Goal: Information Seeking & Learning: Check status

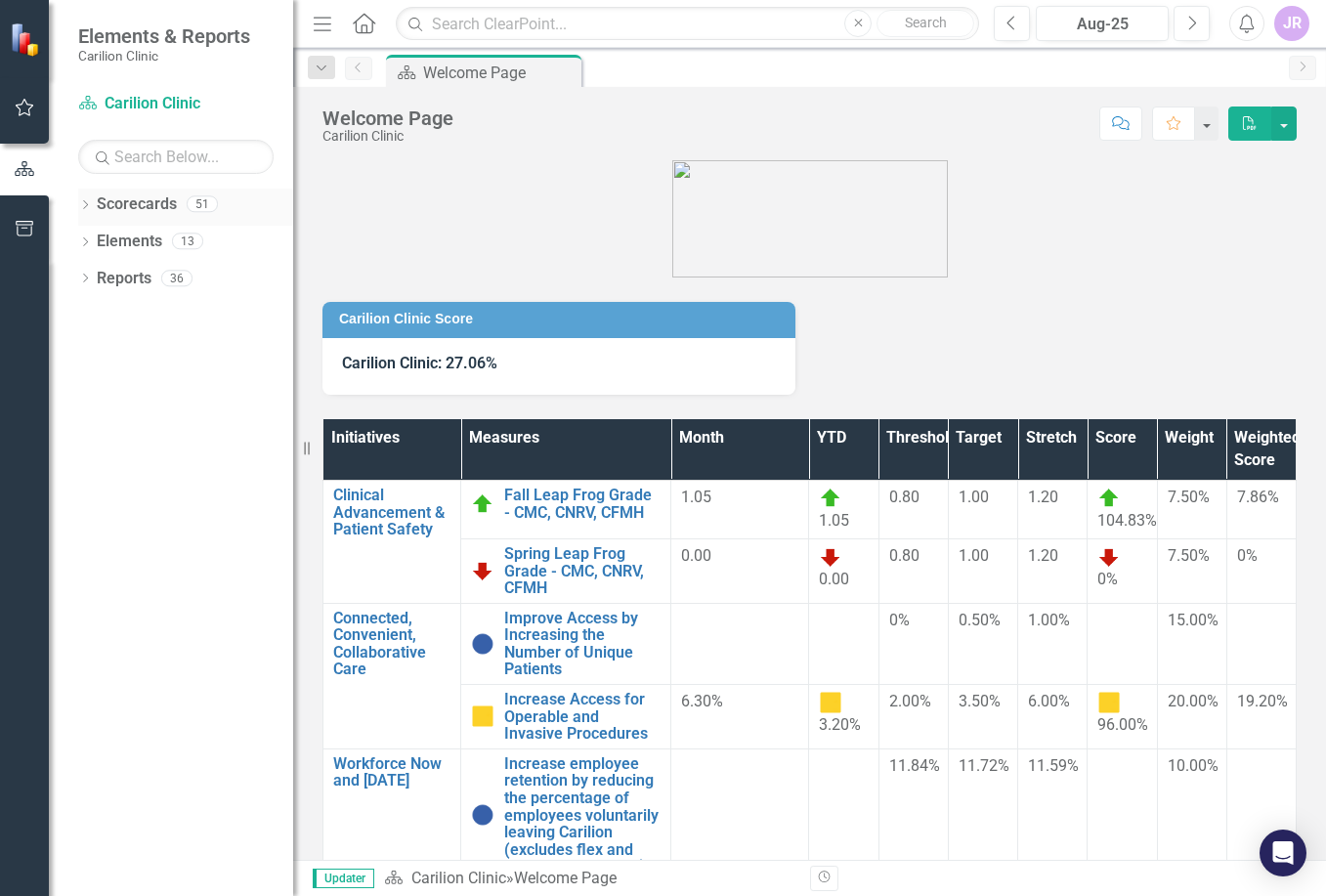
click at [82, 199] on div "Dropdown" at bounding box center [85, 207] width 14 height 17
click at [91, 239] on icon "Dropdown" at bounding box center [95, 240] width 15 height 12
click at [118, 279] on icon "Dropdown" at bounding box center [115, 277] width 15 height 12
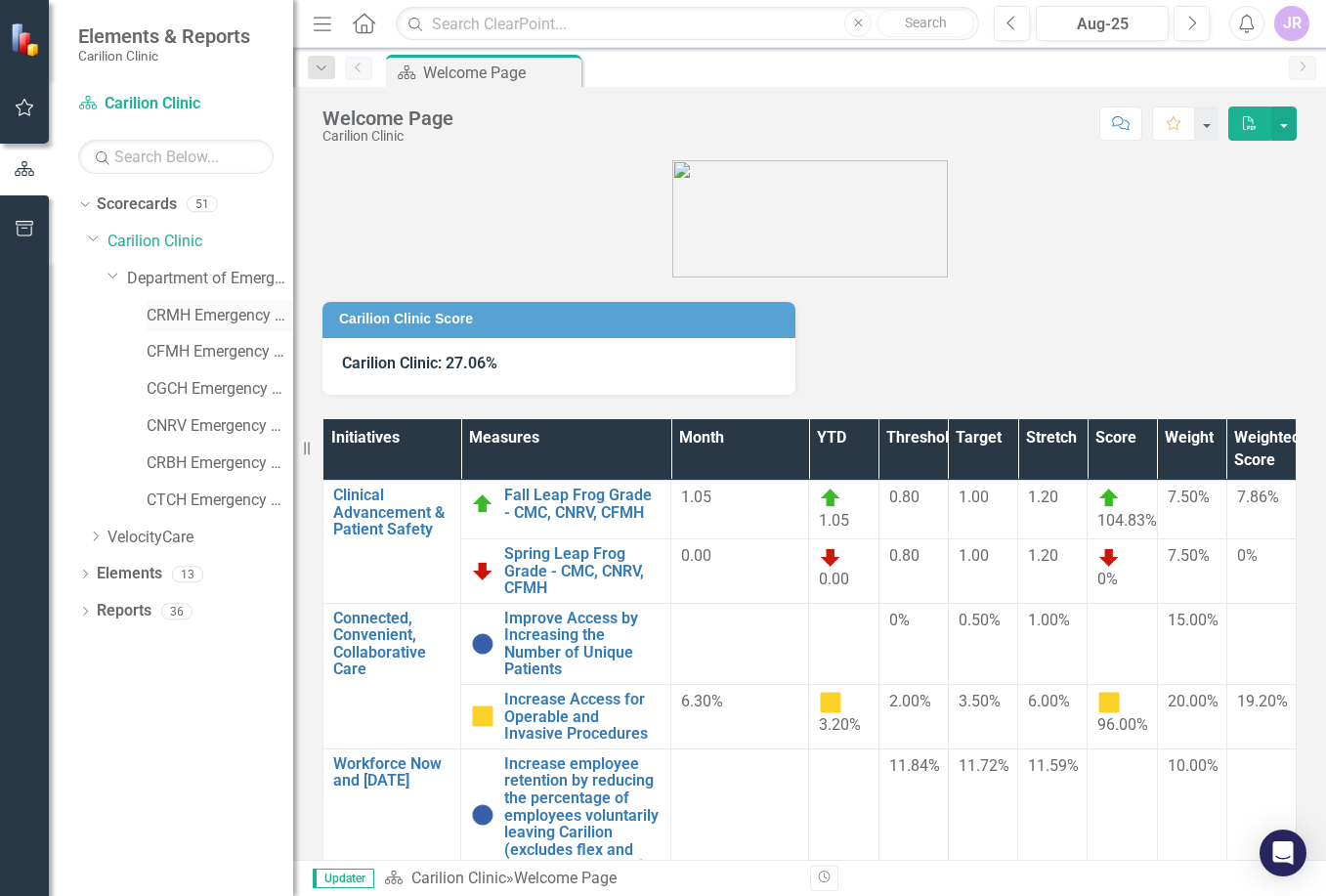
click at [230, 312] on link "CRMH Emergency Medicine" at bounding box center [220, 315] width 147 height 23
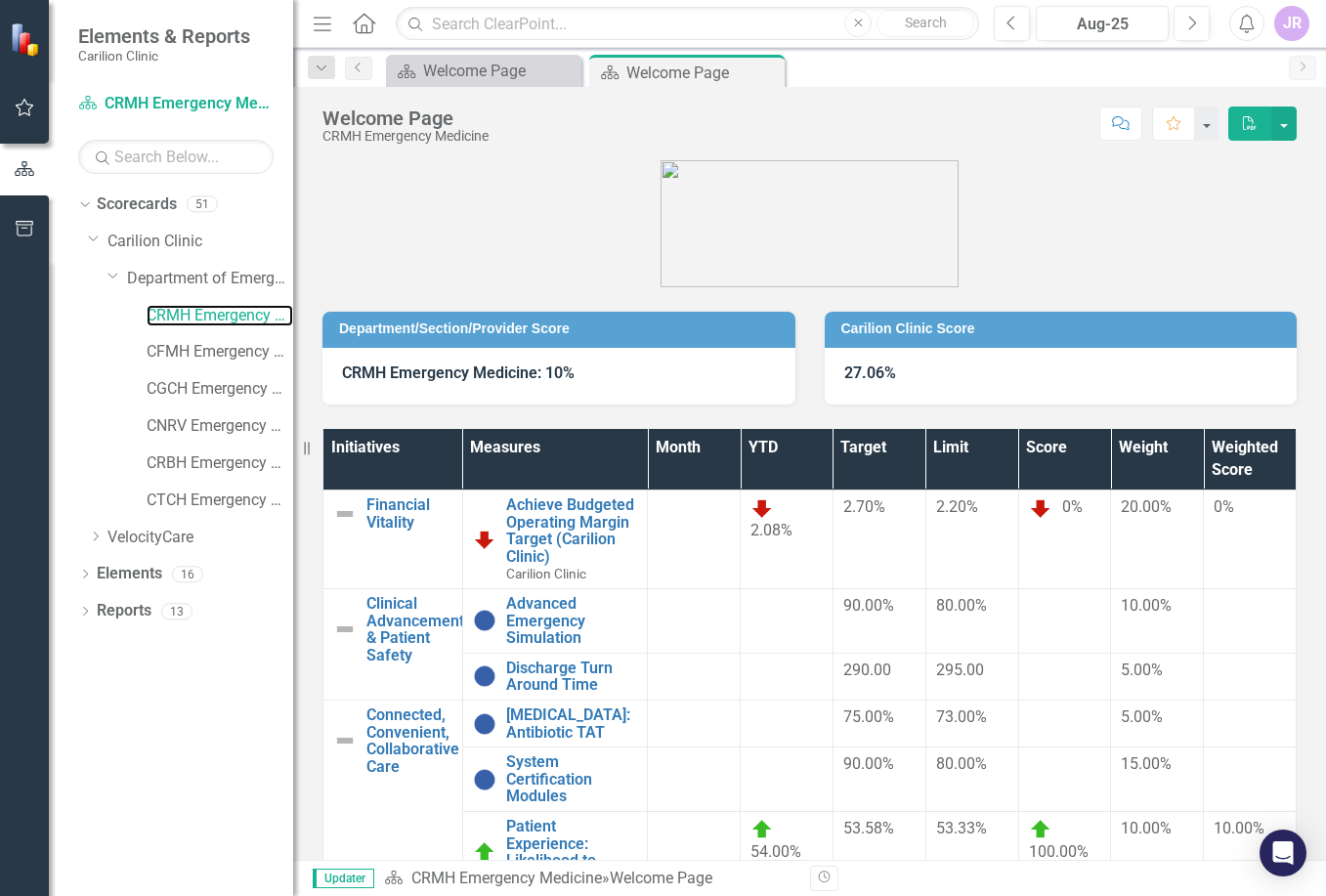
scroll to position [242, 0]
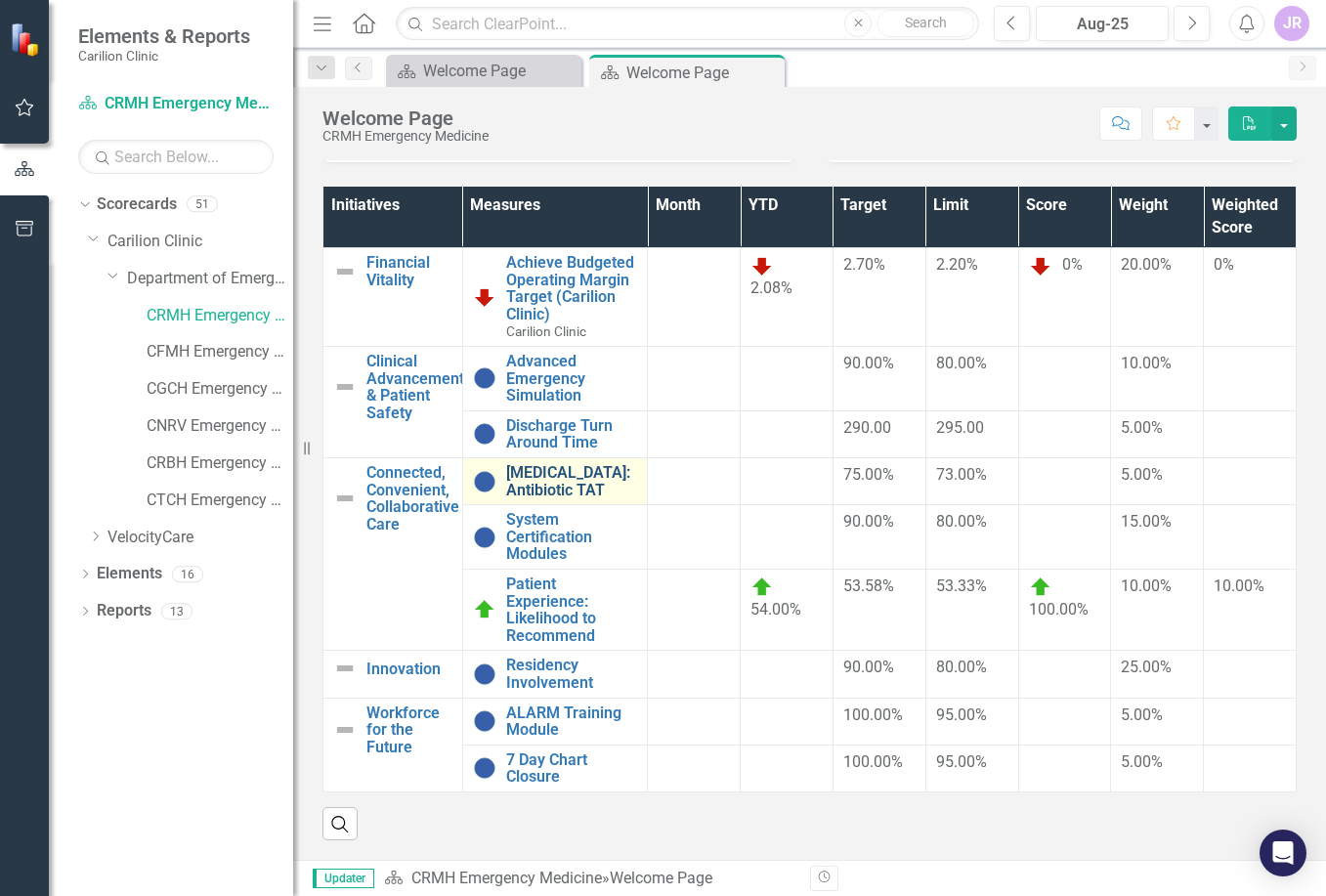
click at [558, 469] on link "[MEDICAL_DATA]: Antibiotic TAT" at bounding box center [572, 481] width 132 height 34
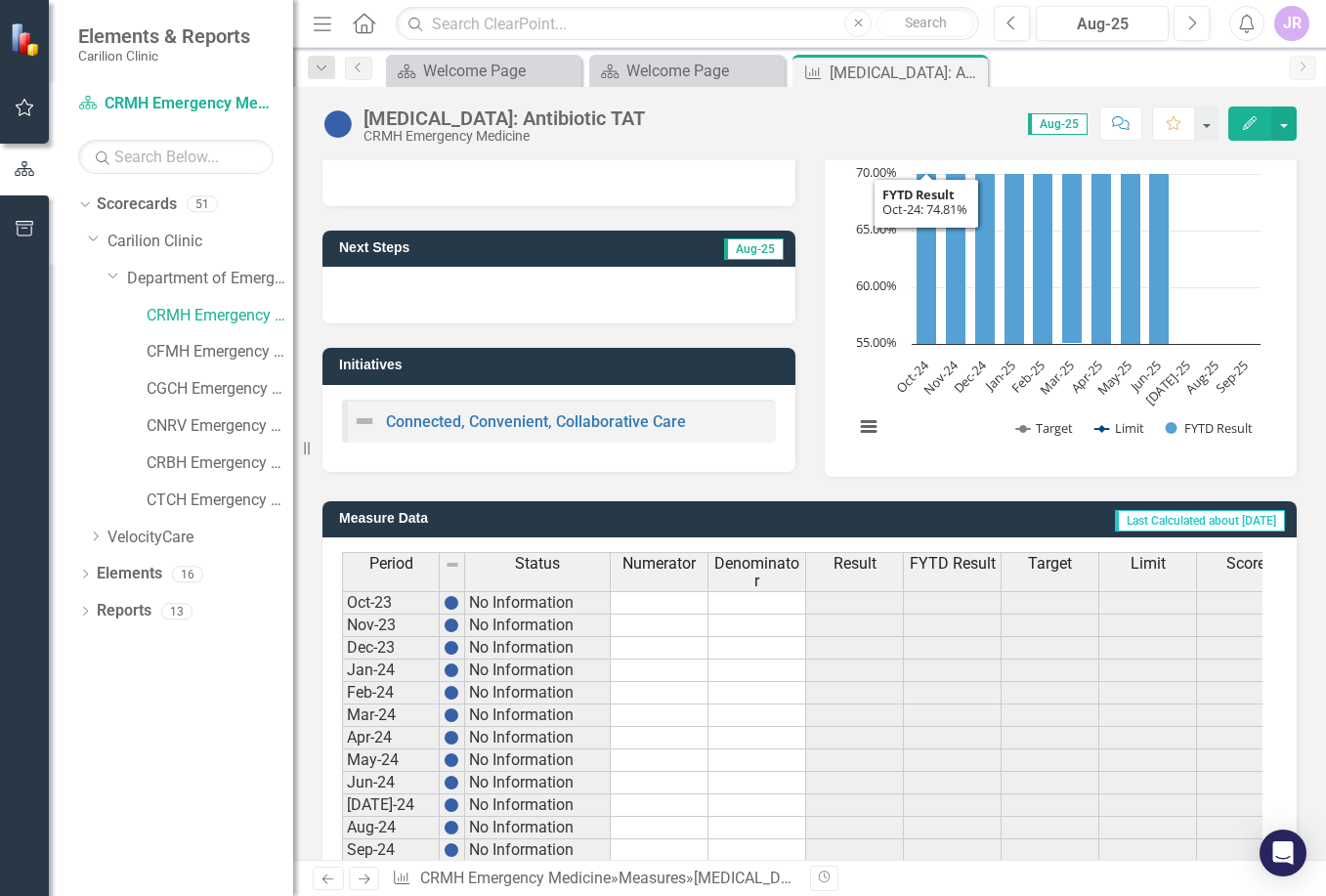
scroll to position [499, 0]
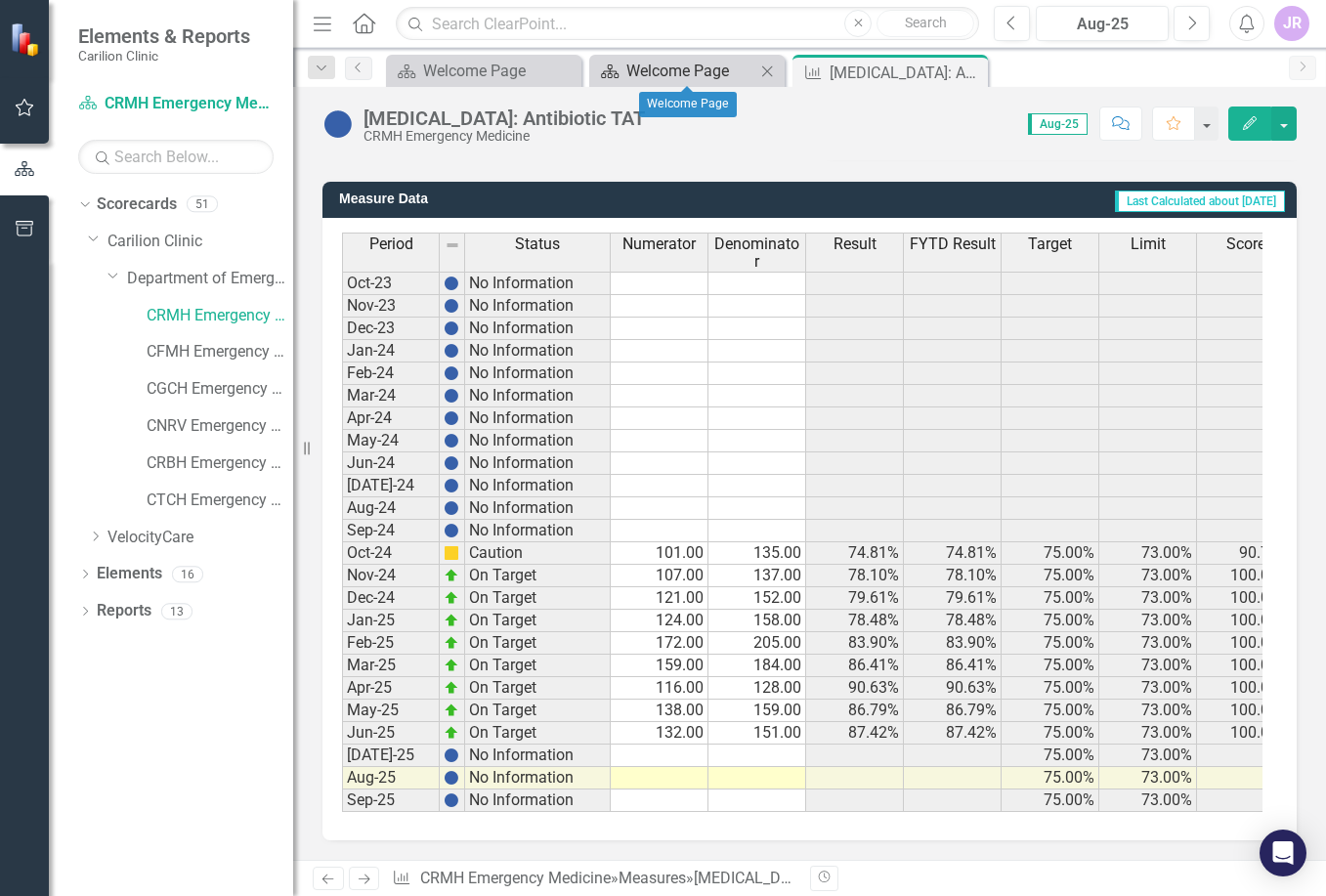
click at [677, 65] on div "Welcome Page" at bounding box center [690, 71] width 129 height 24
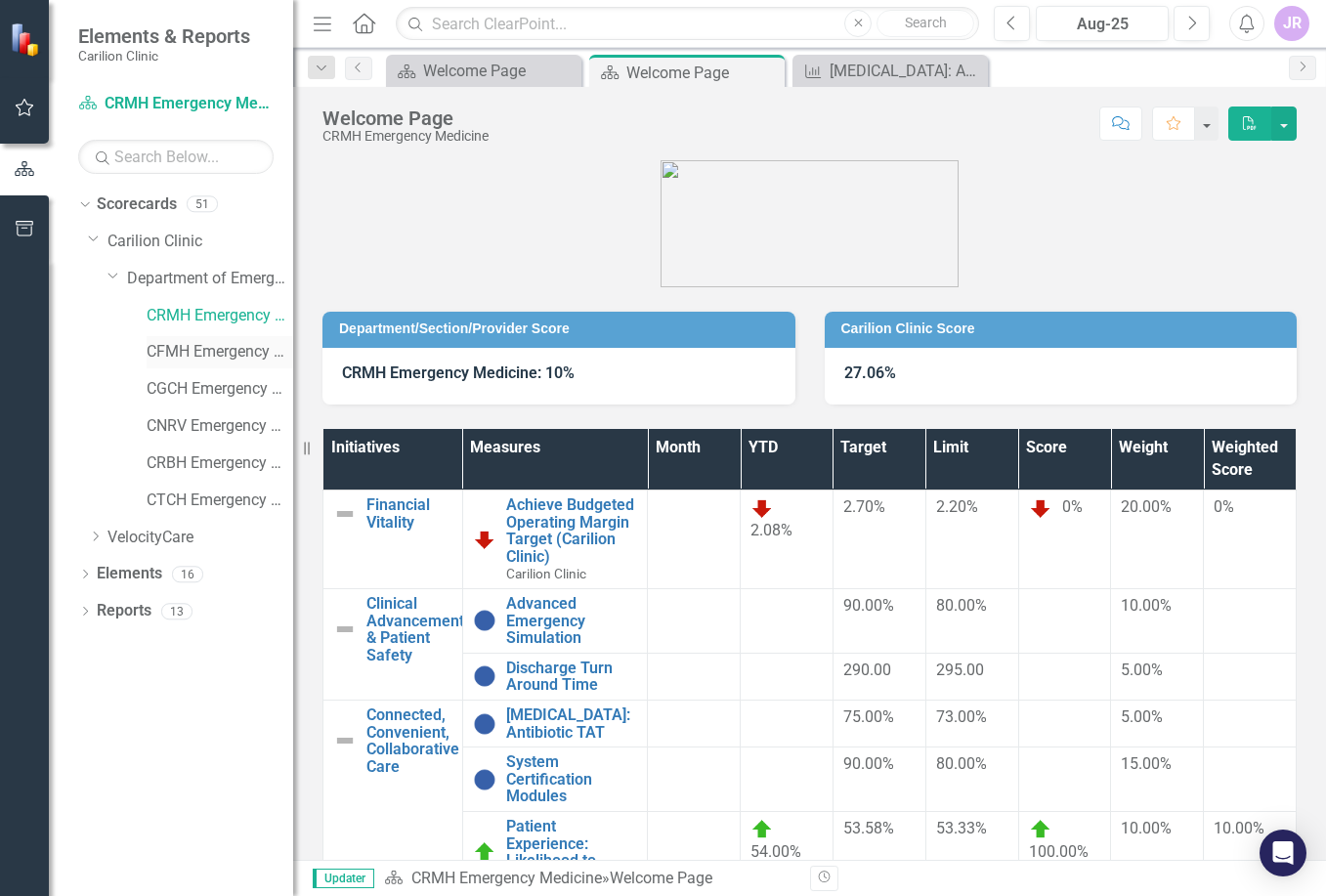
click at [207, 350] on link "CFMH Emergency Medicine" at bounding box center [220, 352] width 147 height 23
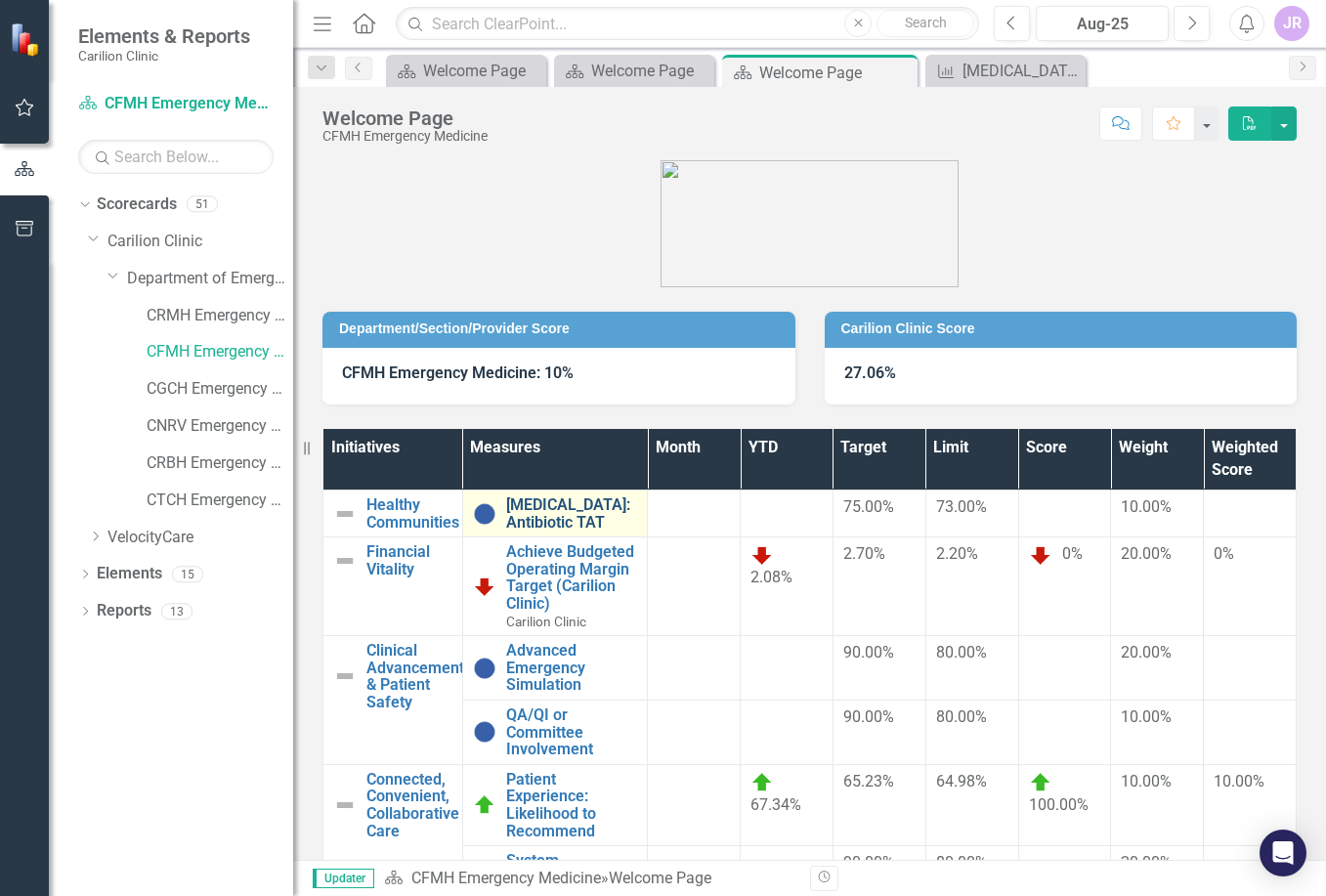
click at [562, 509] on link "[MEDICAL_DATA]: Antibiotic TAT" at bounding box center [572, 513] width 132 height 34
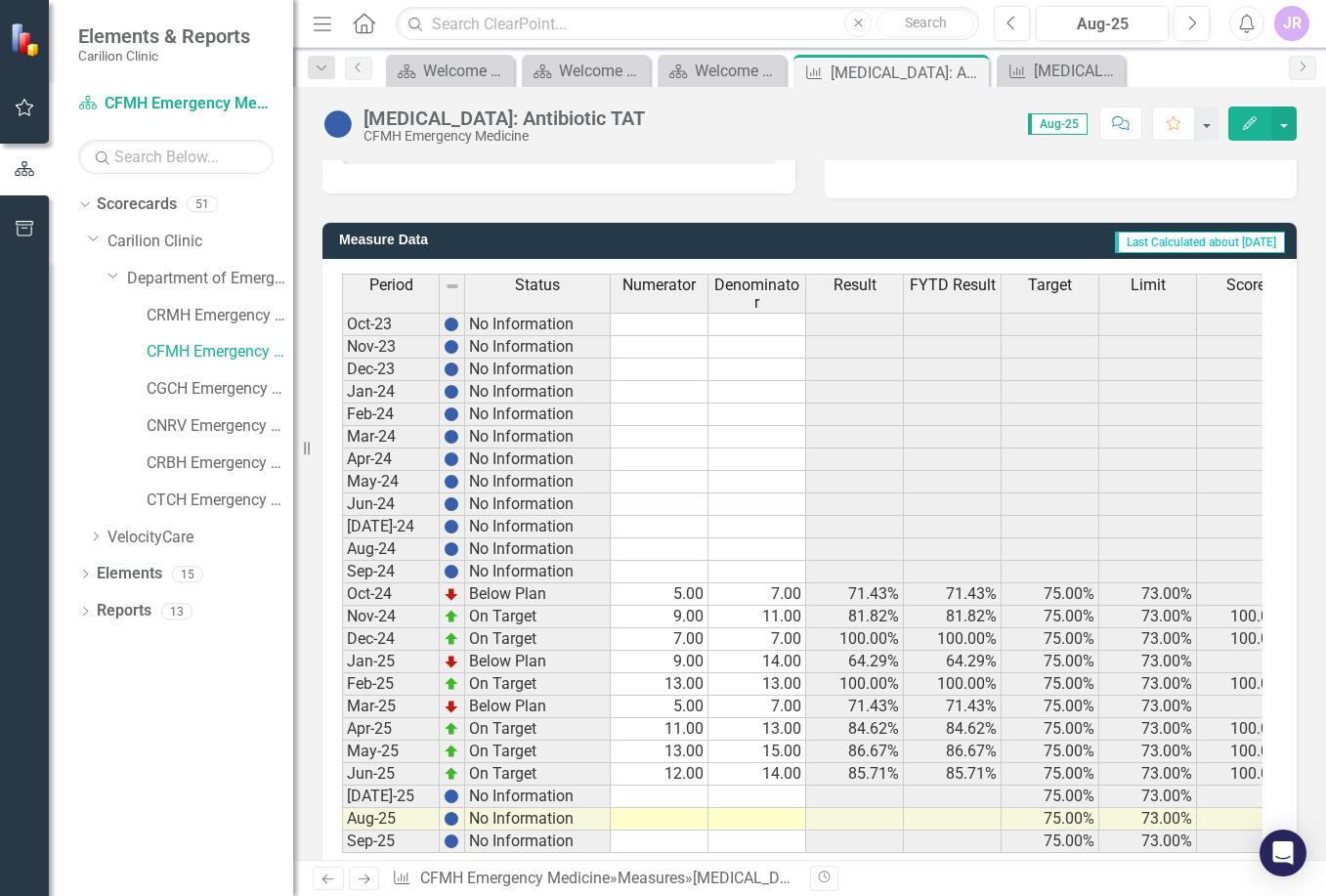
scroll to position [499, 0]
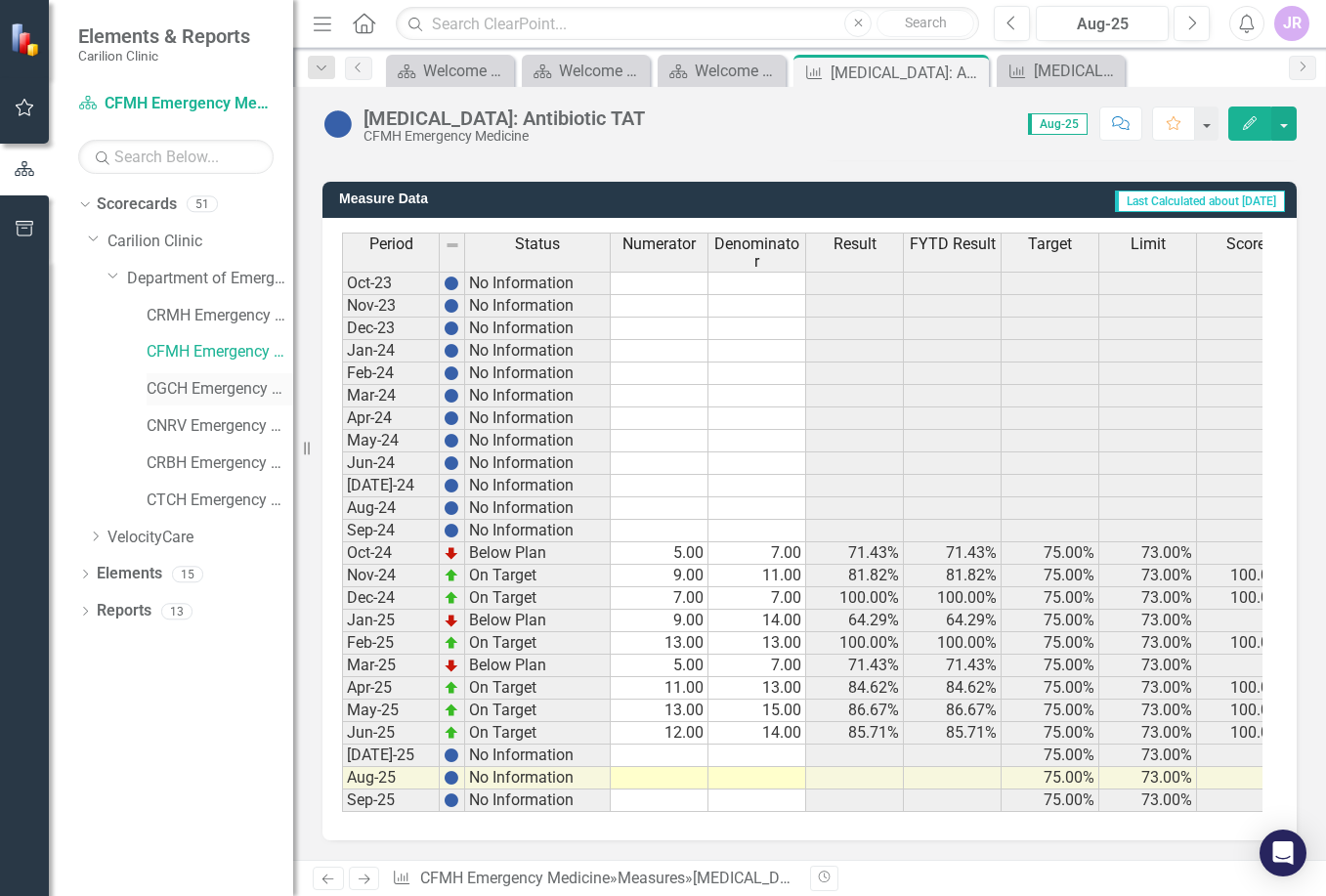
click at [202, 386] on link "CGCH Emergency Medicine" at bounding box center [220, 389] width 147 height 23
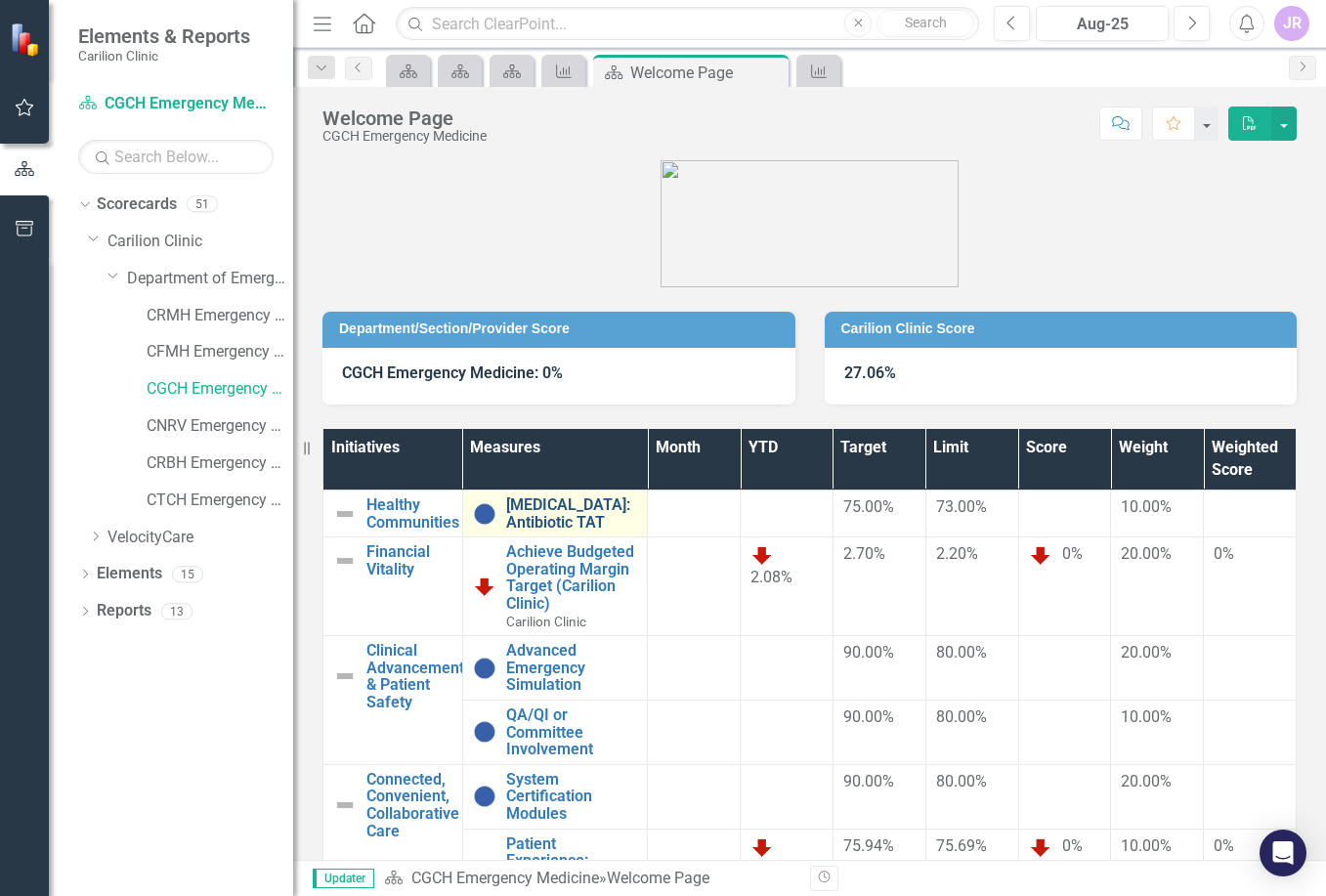
click at [572, 506] on link "[MEDICAL_DATA]: Antibiotic TAT" at bounding box center [572, 513] width 132 height 34
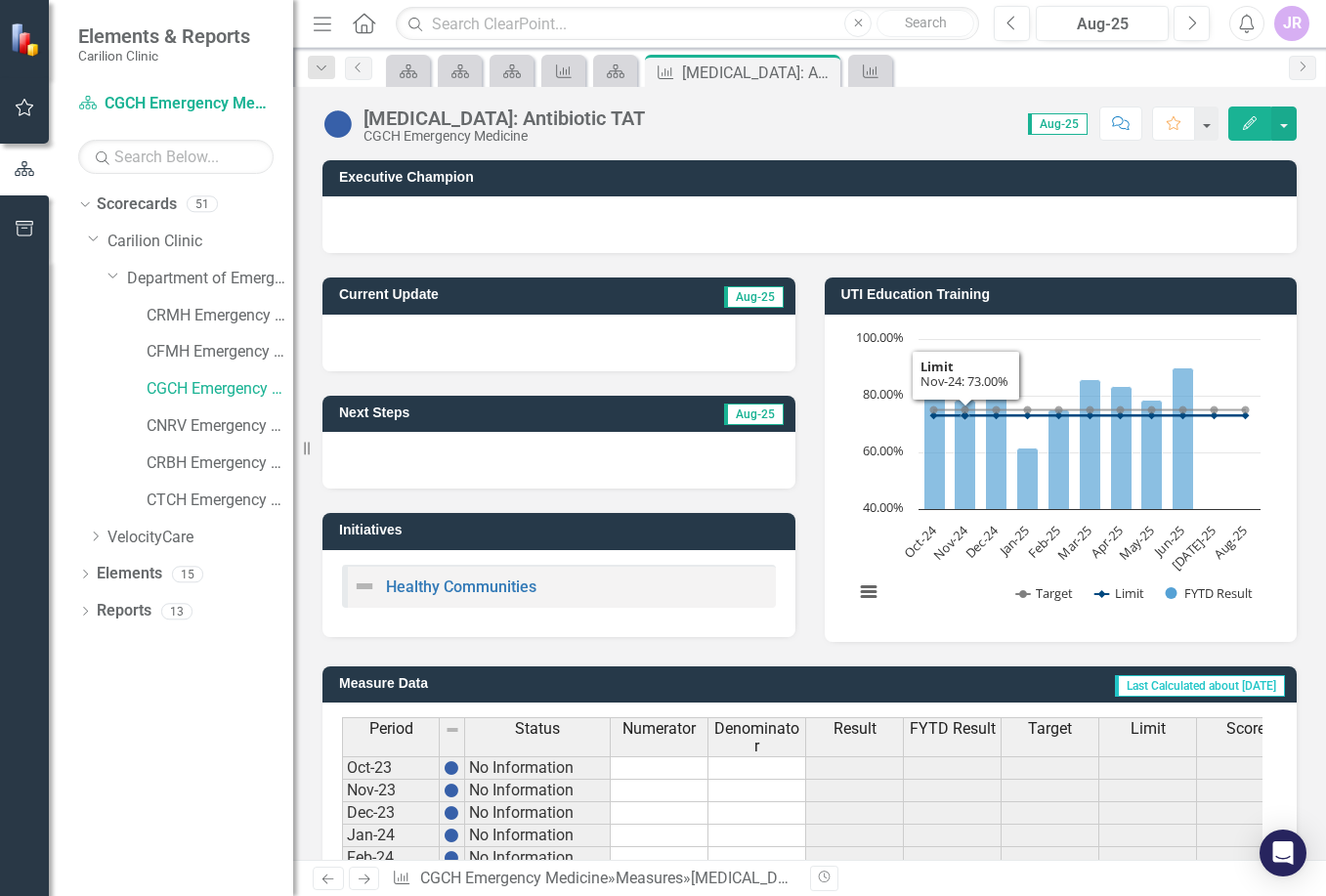
scroll to position [499, 0]
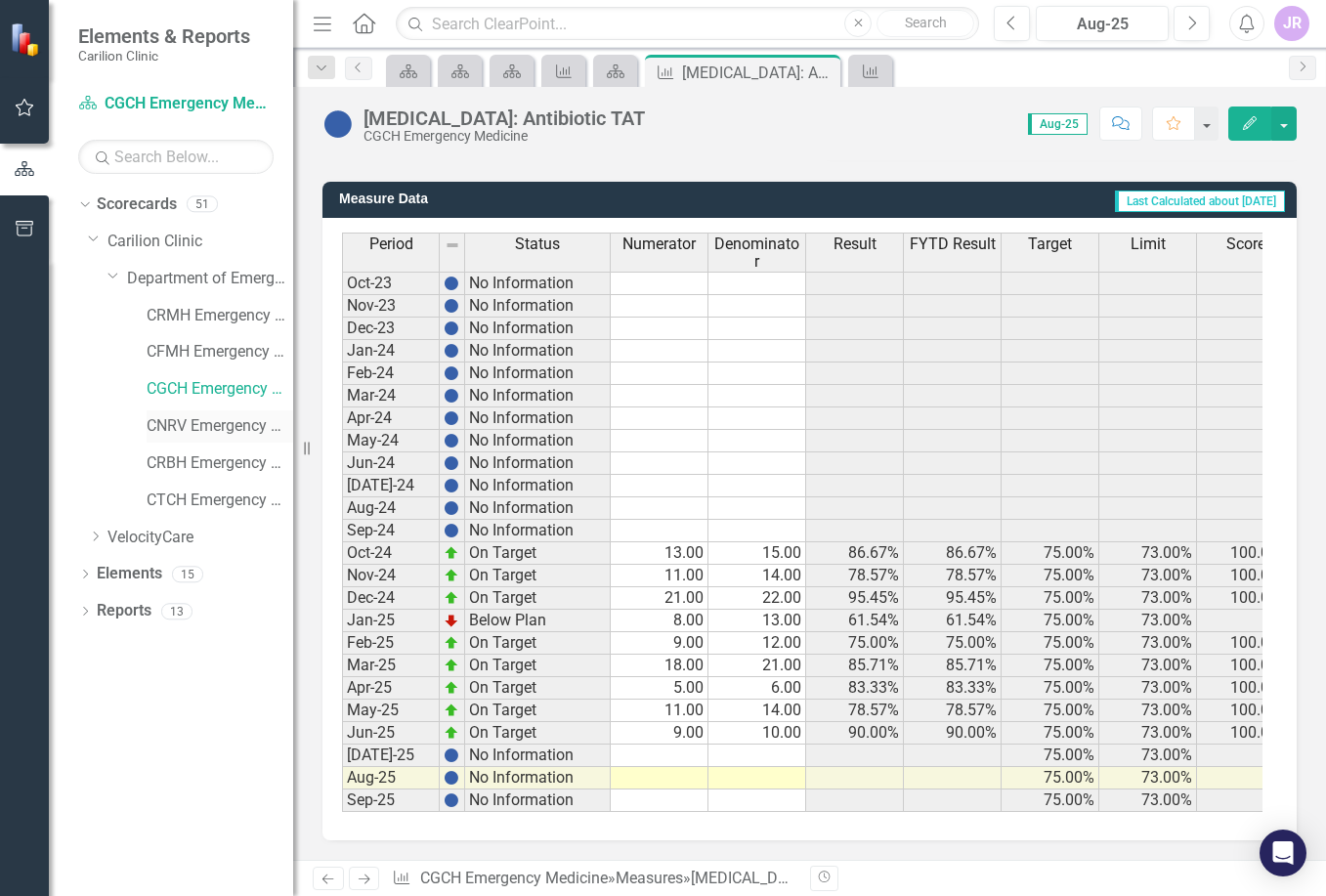
click at [228, 423] on link "CNRV Emergency Medicine" at bounding box center [220, 426] width 147 height 23
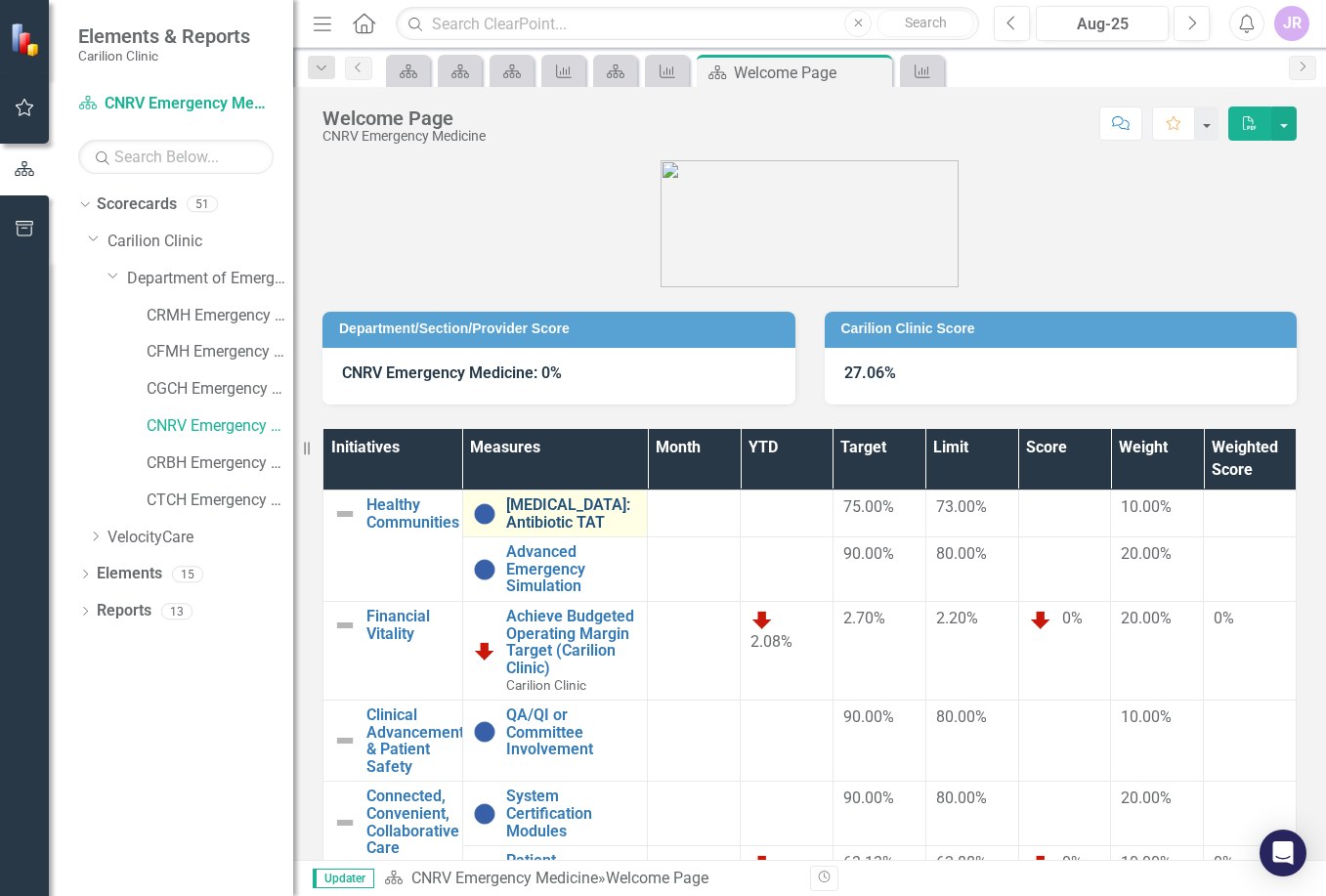
click at [517, 506] on link "[MEDICAL_DATA]: Antibiotic TAT" at bounding box center [572, 513] width 132 height 34
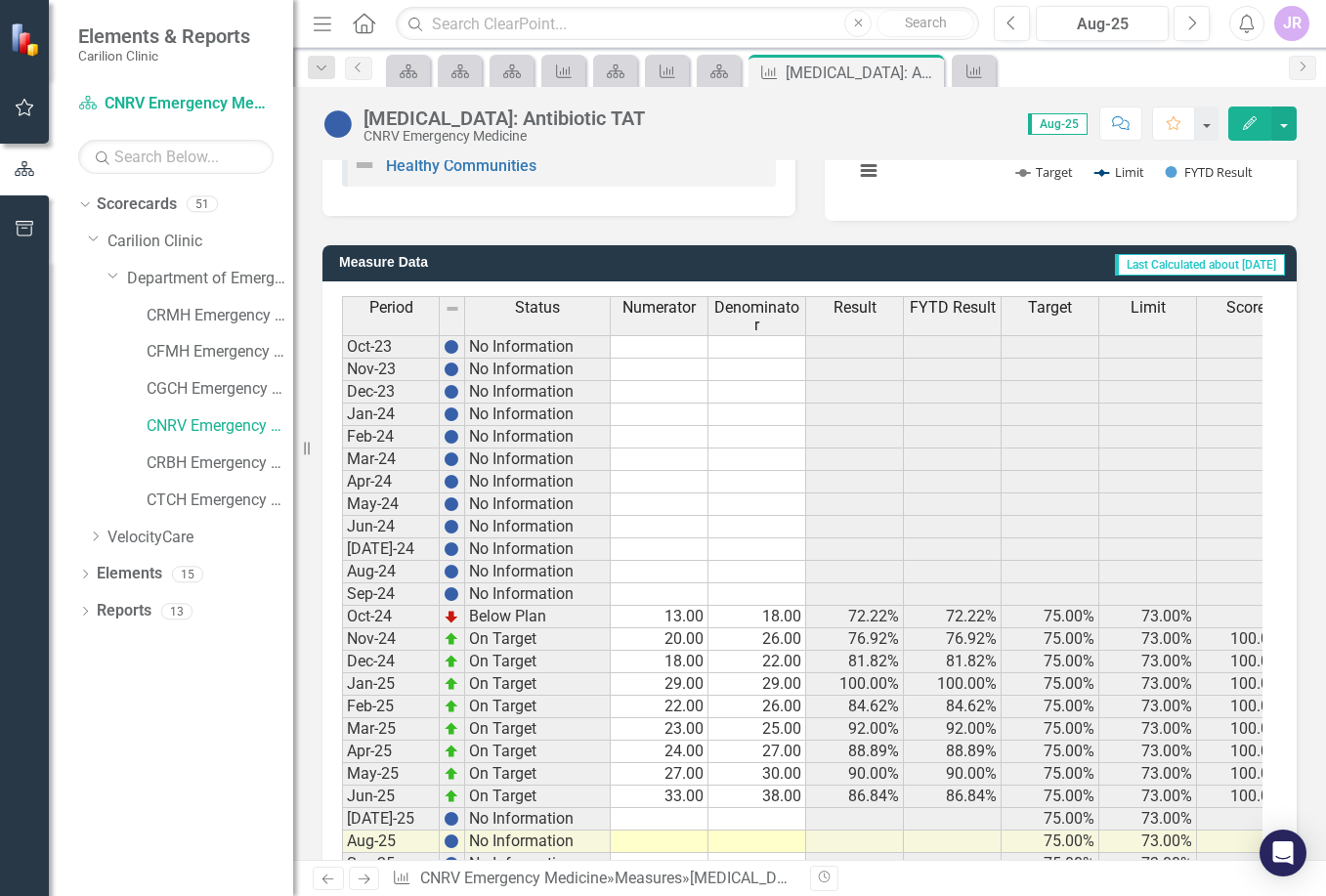
scroll to position [499, 0]
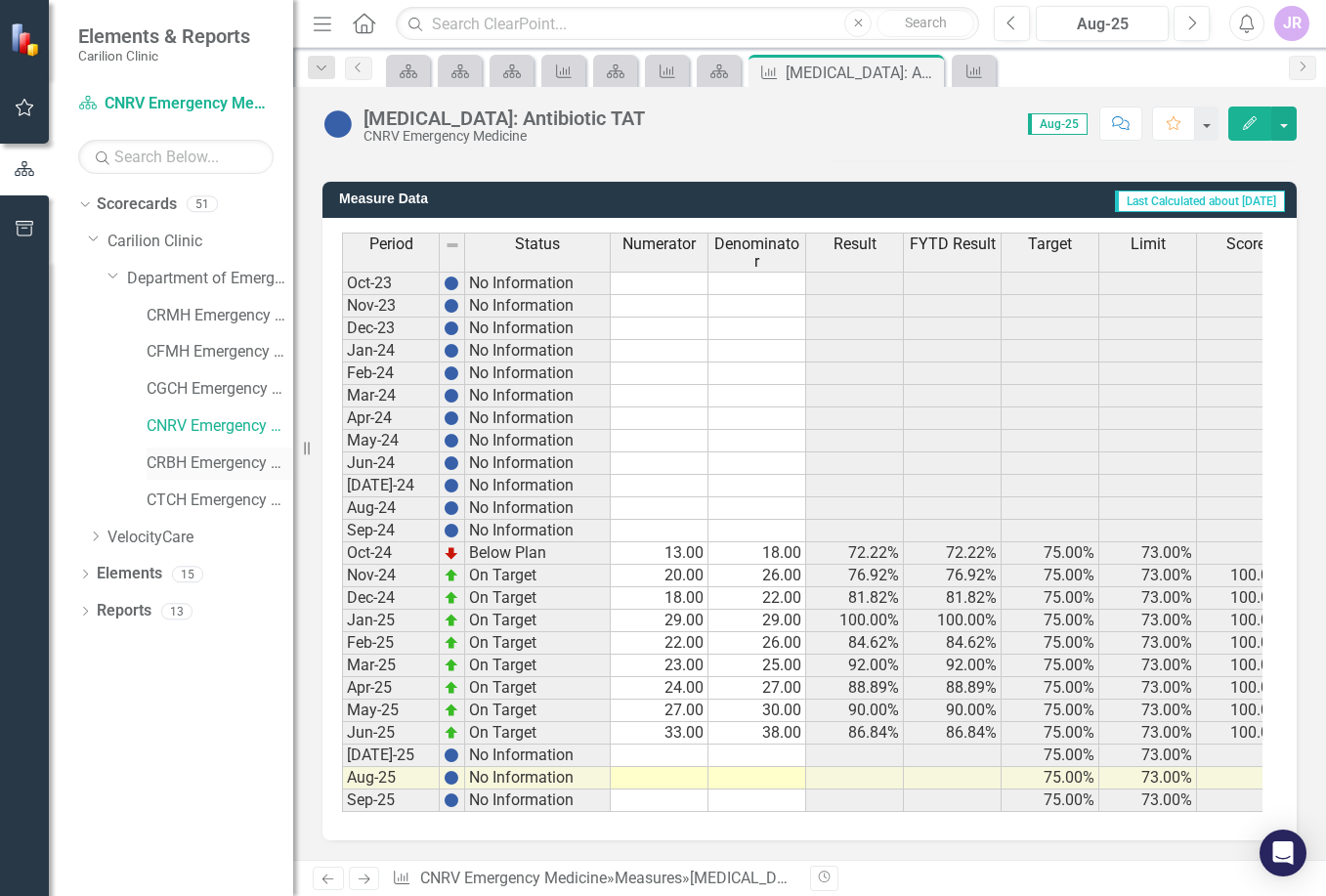
click at [218, 461] on link "CRBH Emergency Medicine" at bounding box center [220, 463] width 147 height 23
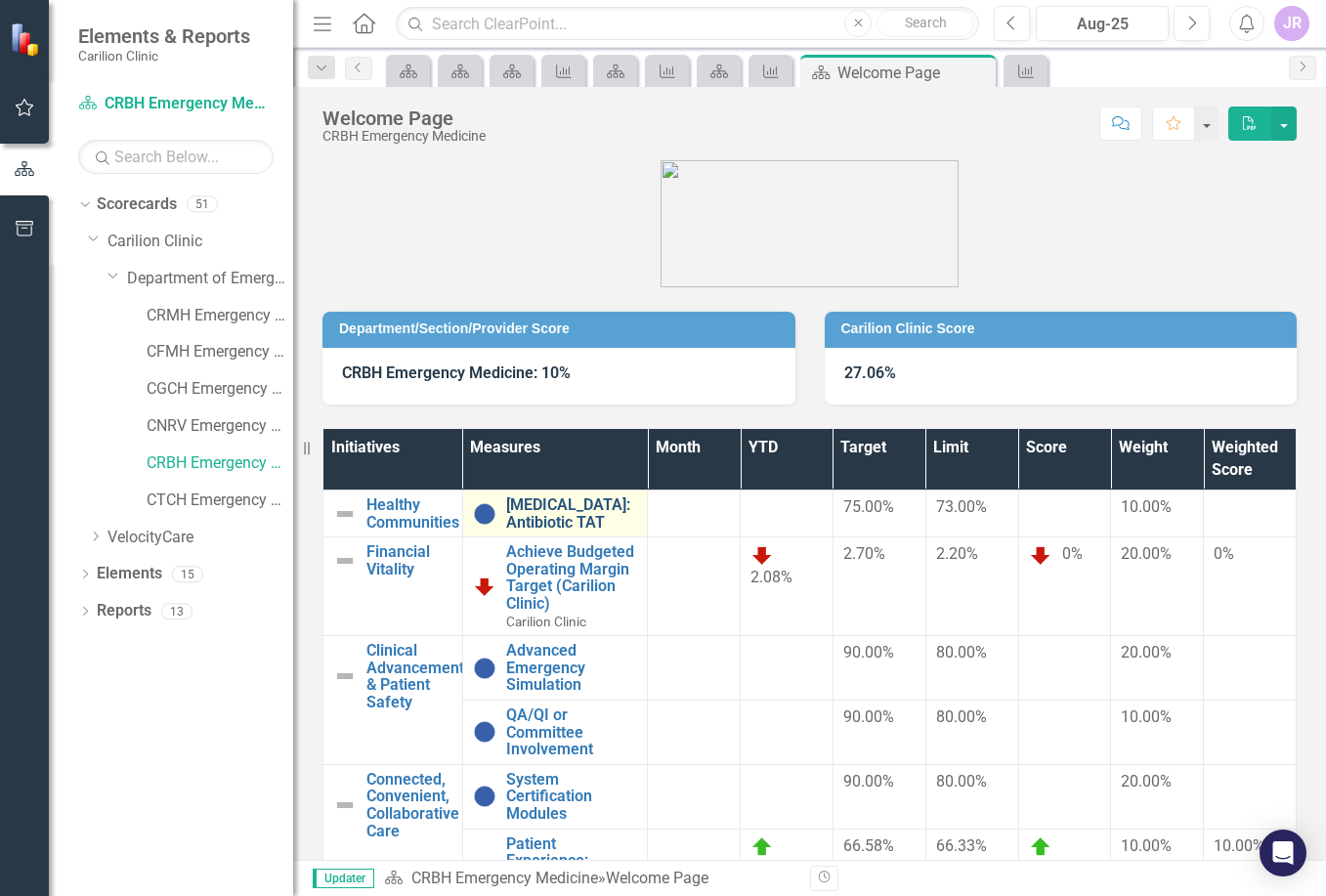
click at [569, 497] on link "[MEDICAL_DATA]: Antibiotic TAT" at bounding box center [572, 513] width 132 height 34
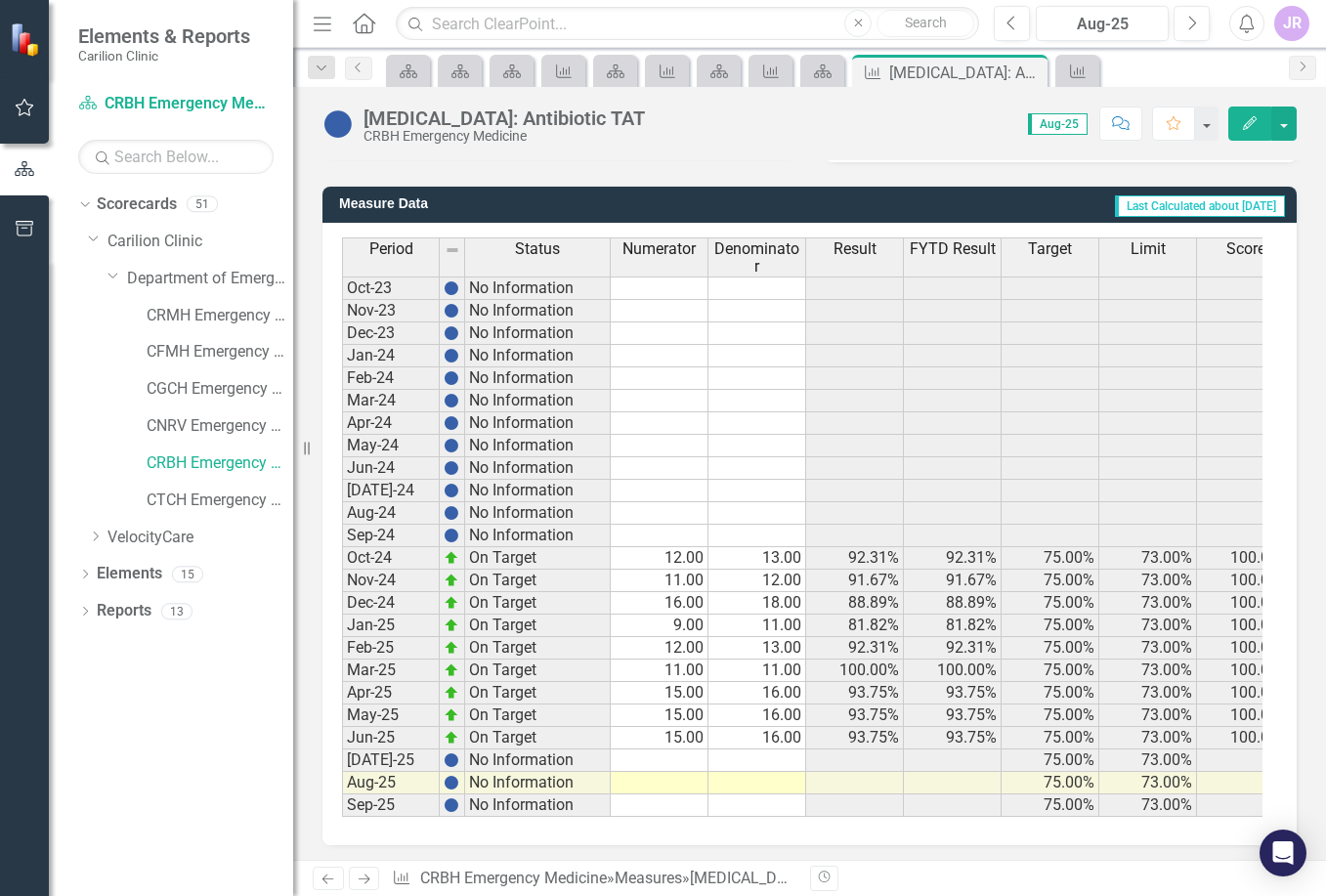
scroll to position [499, 0]
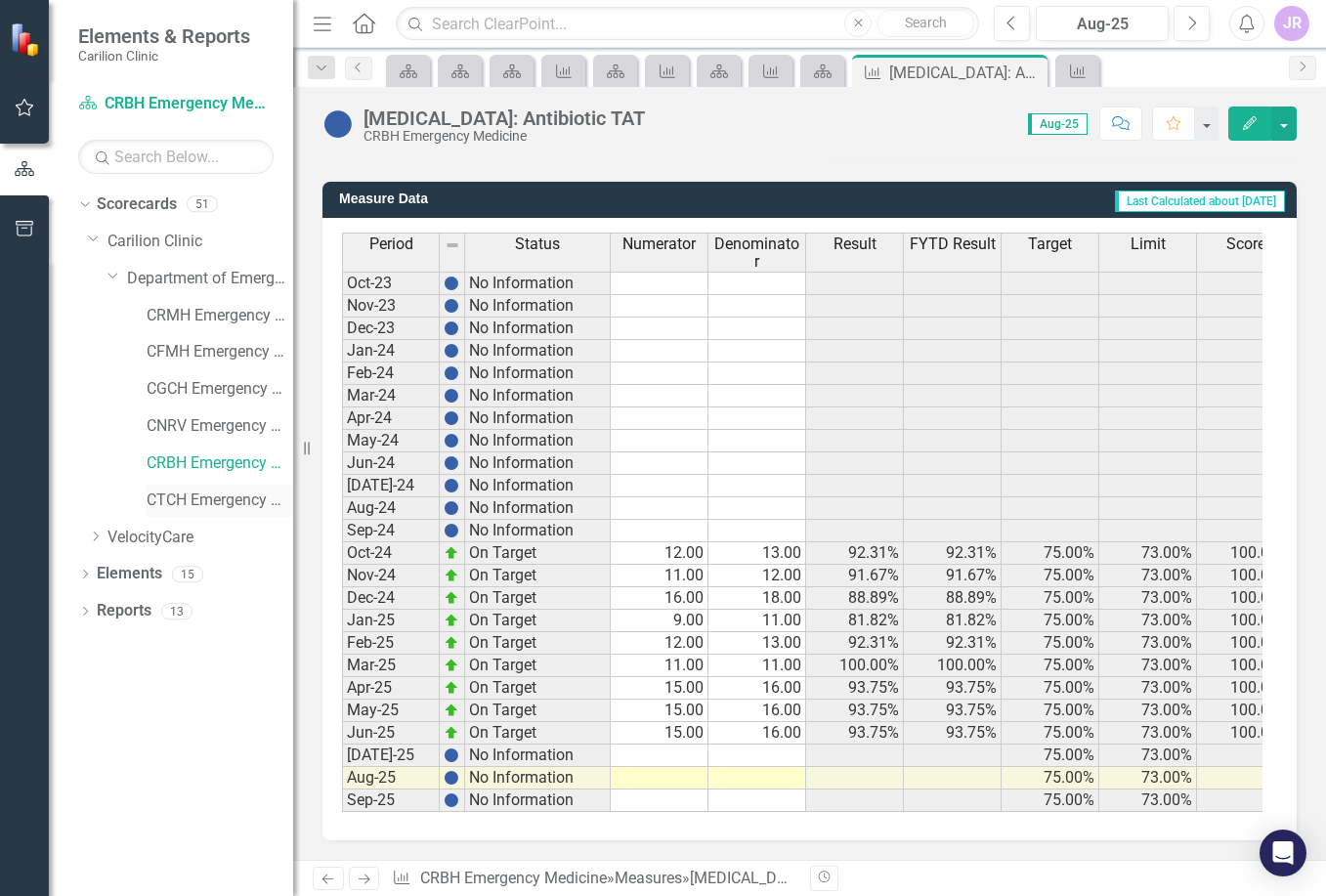
click at [214, 502] on link "CTCH Emergency Medicine" at bounding box center [220, 500] width 147 height 23
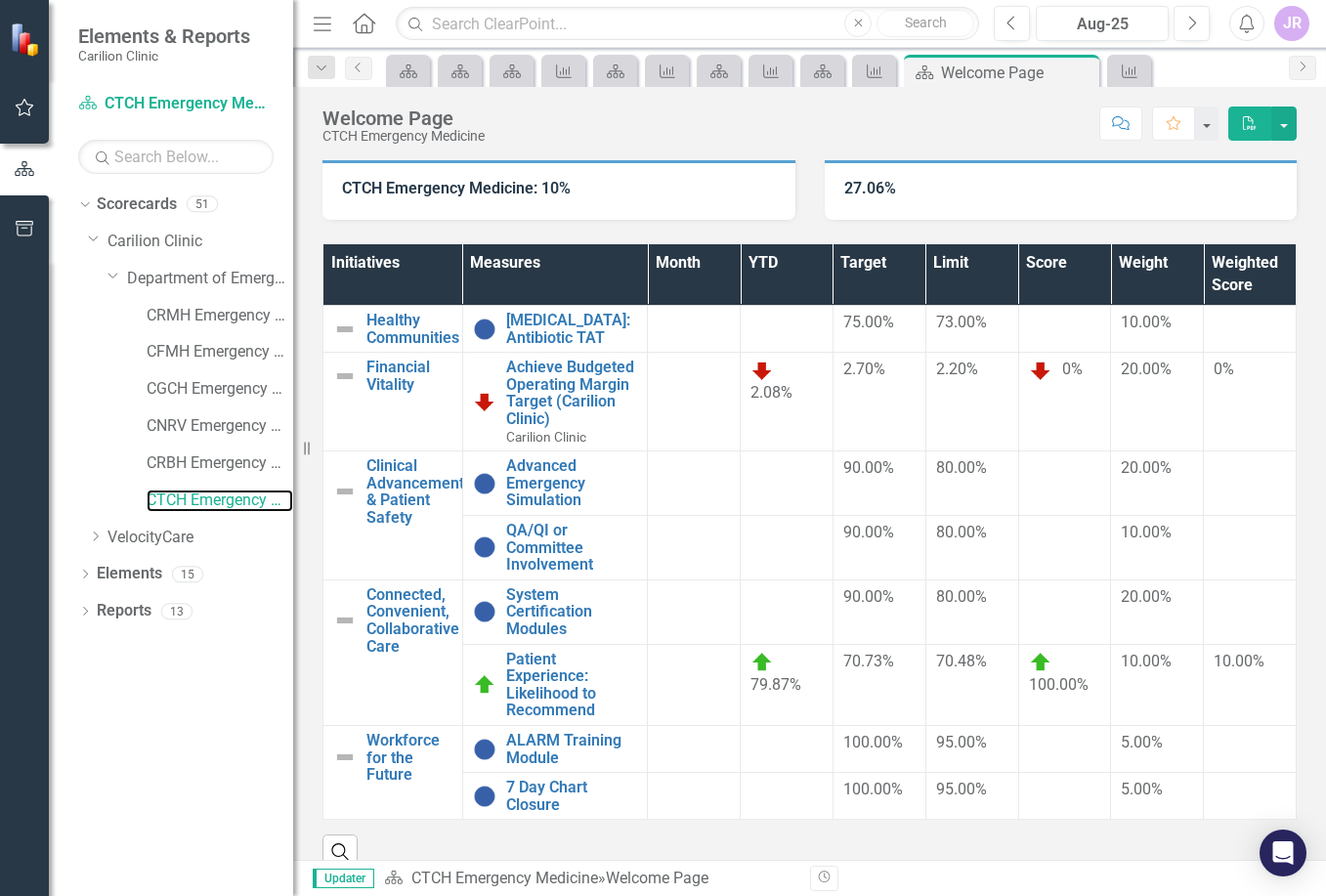
scroll to position [212, 0]
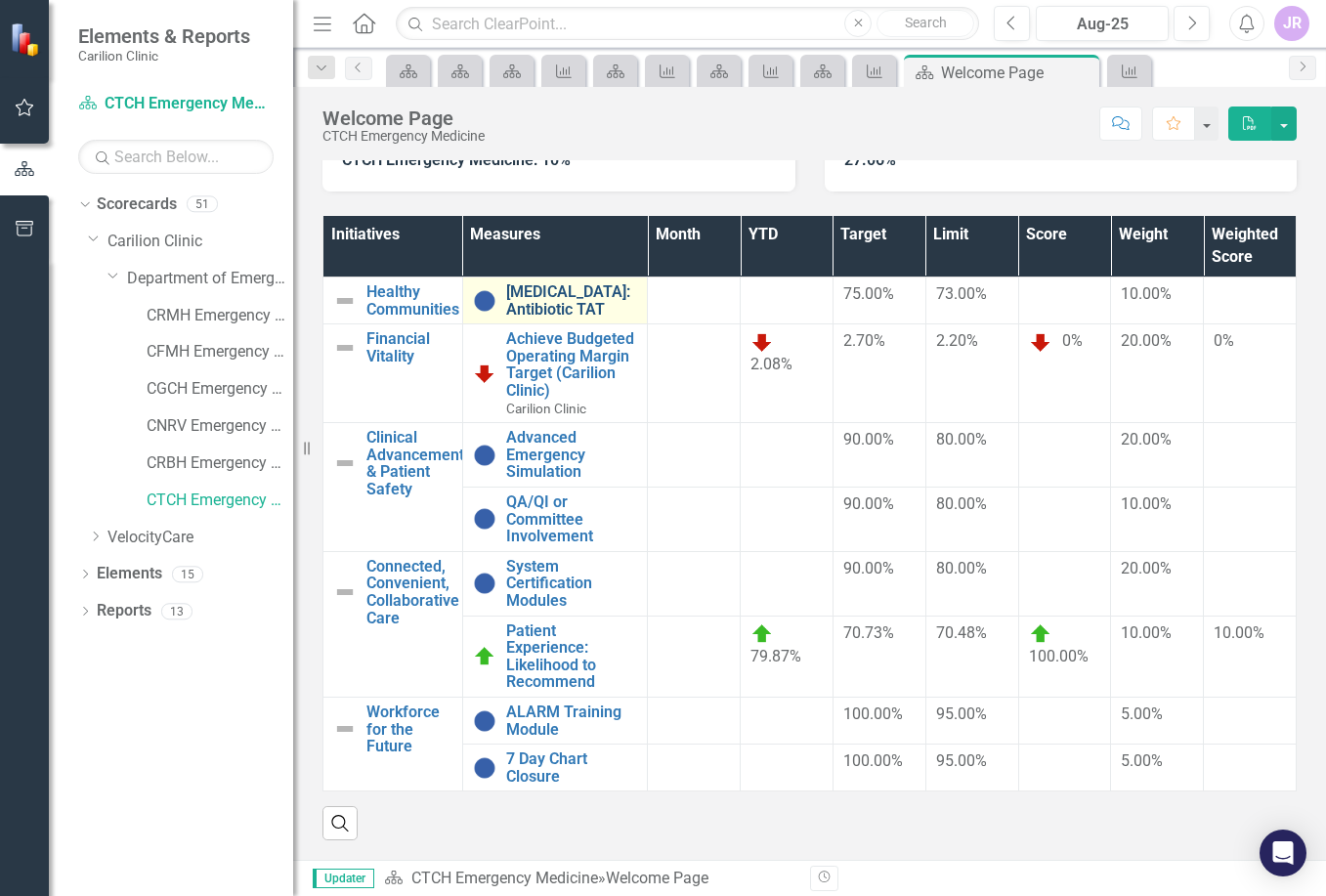
click at [525, 293] on link "[MEDICAL_DATA]: Antibiotic TAT" at bounding box center [572, 300] width 132 height 34
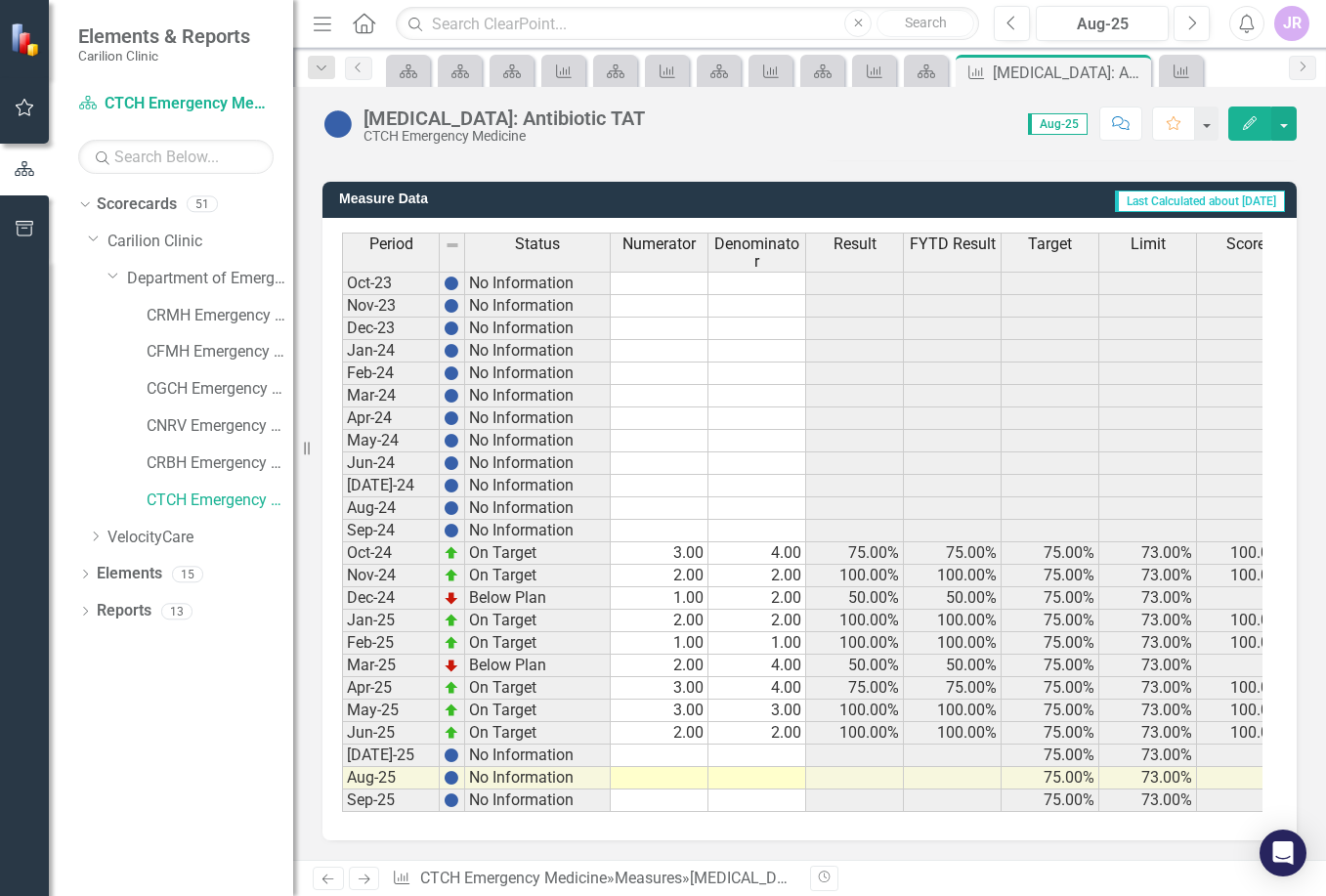
scroll to position [499, 0]
click at [934, 64] on icon "Scorecard" at bounding box center [926, 71] width 20 height 16
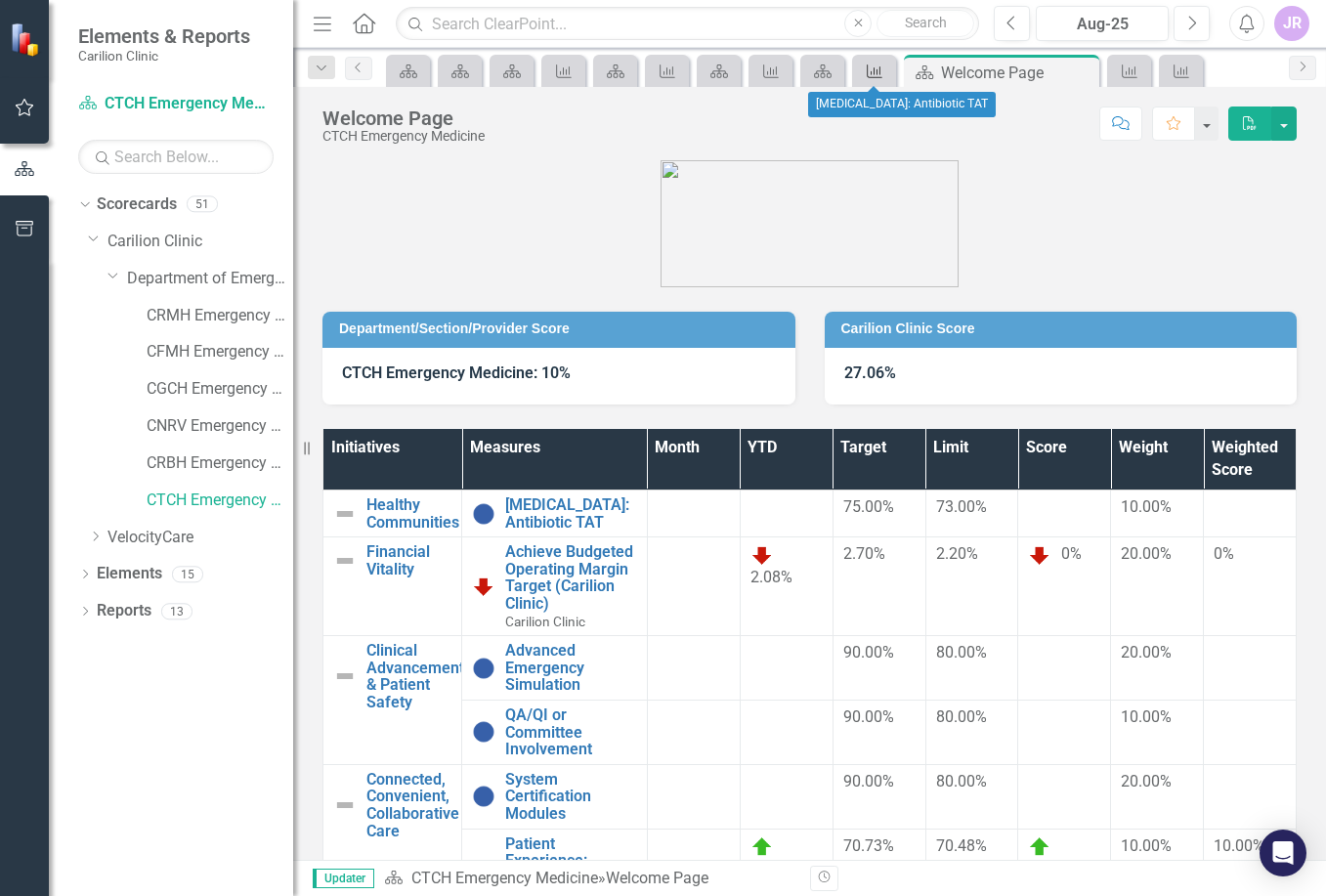
click at [872, 71] on icon at bounding box center [875, 71] width 16 height 14
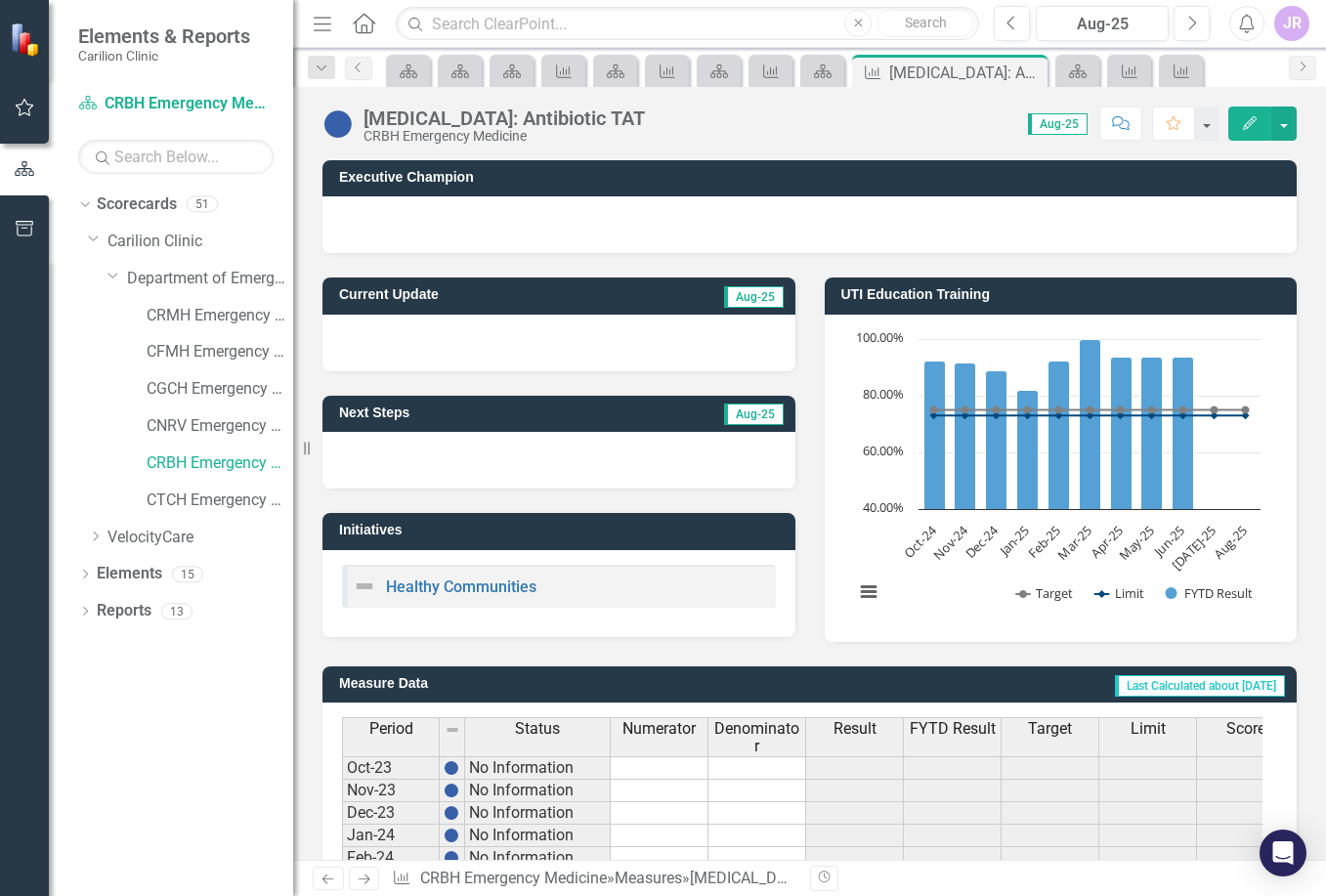
scroll to position [499, 0]
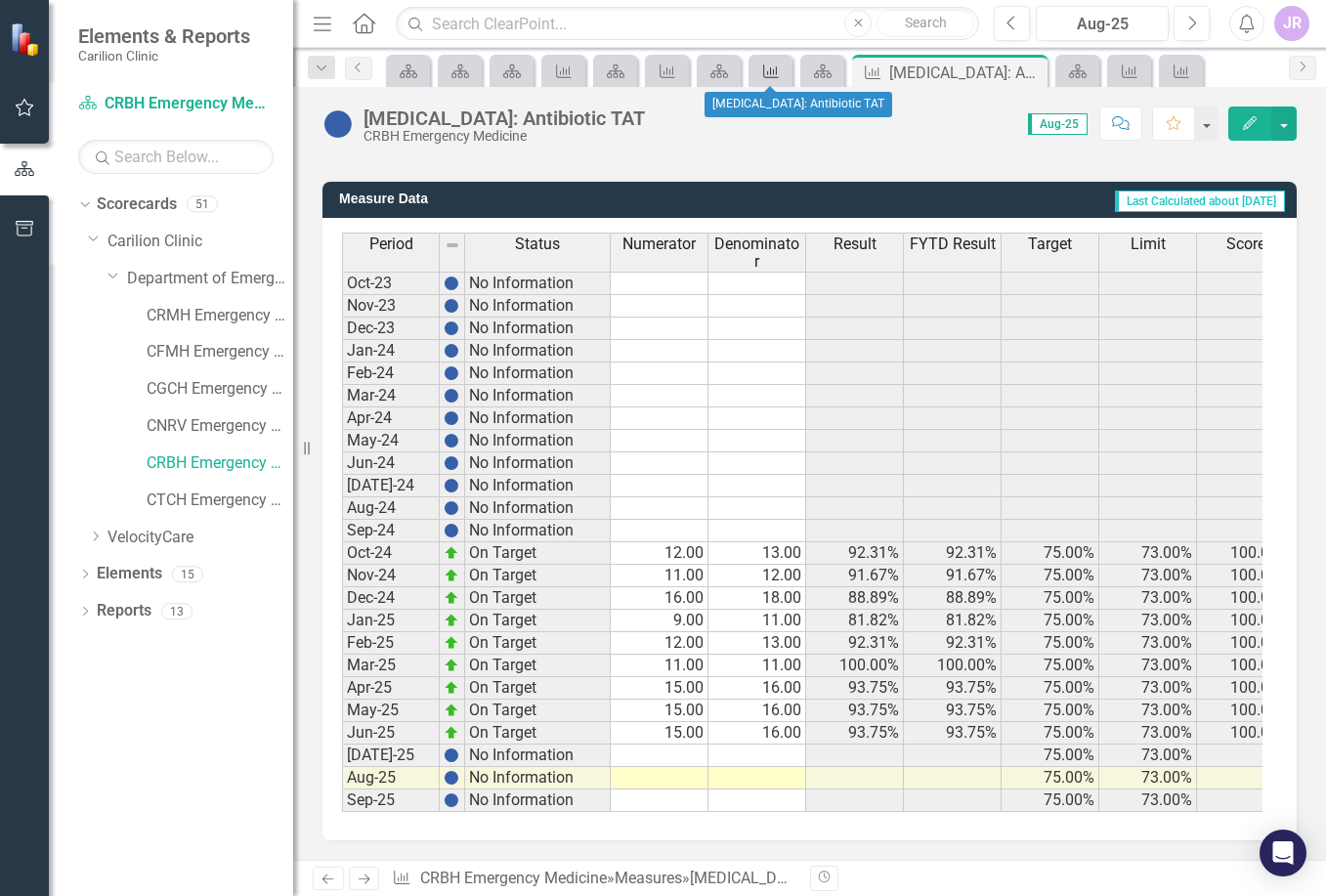
click at [759, 66] on div "Measure" at bounding box center [767, 71] width 27 height 24
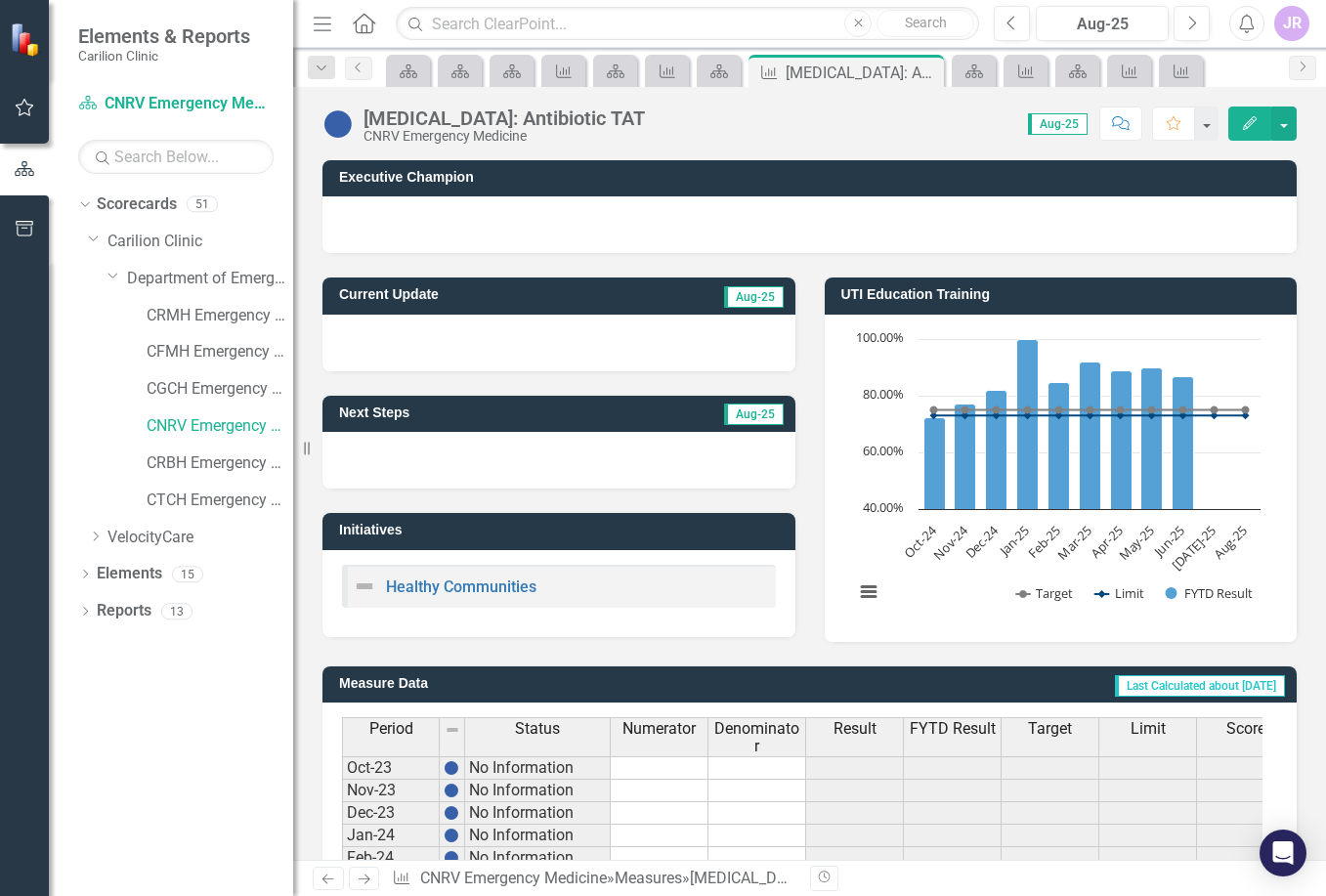
scroll to position [489, 0]
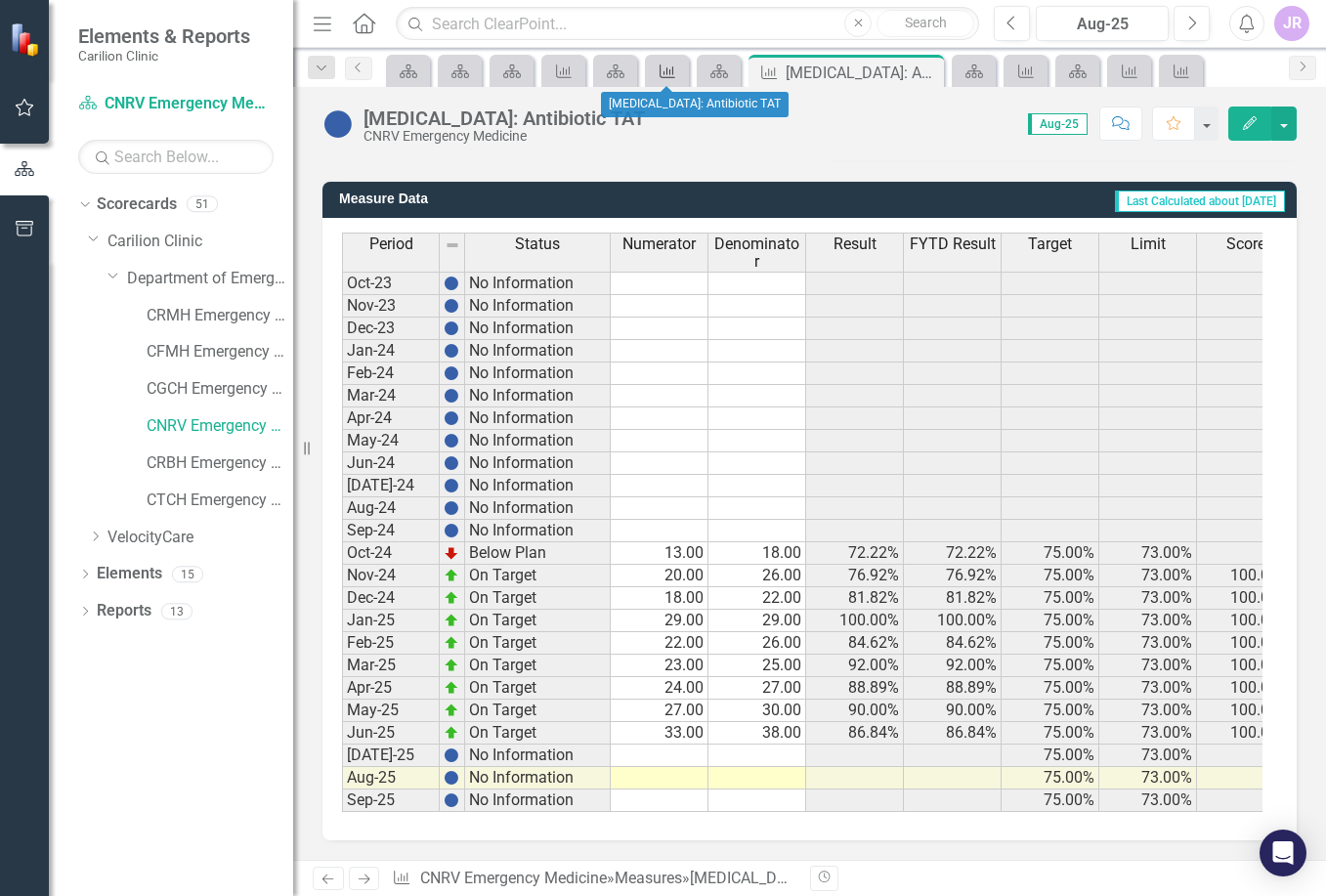
click at [660, 69] on icon at bounding box center [667, 71] width 16 height 14
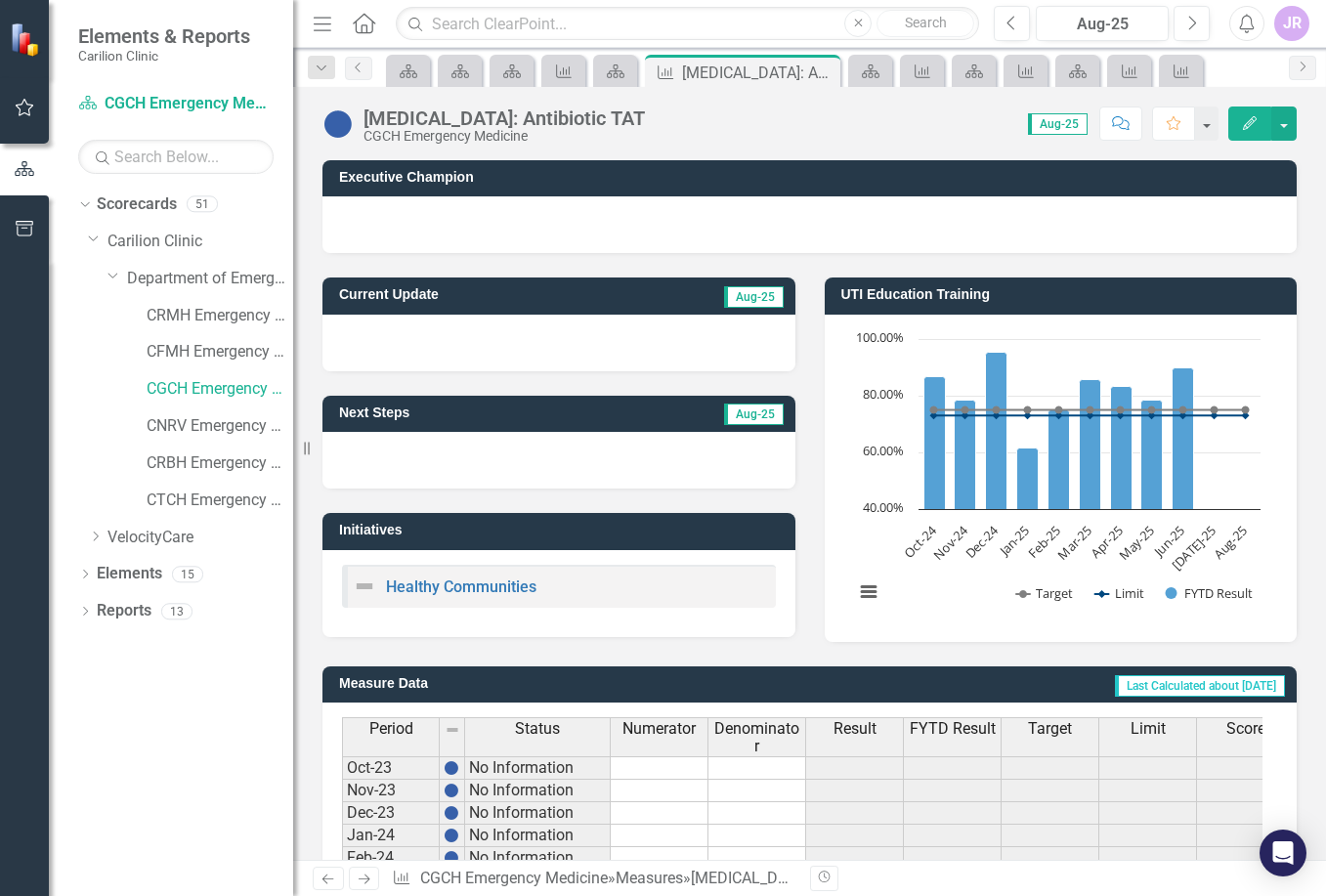
scroll to position [499, 0]
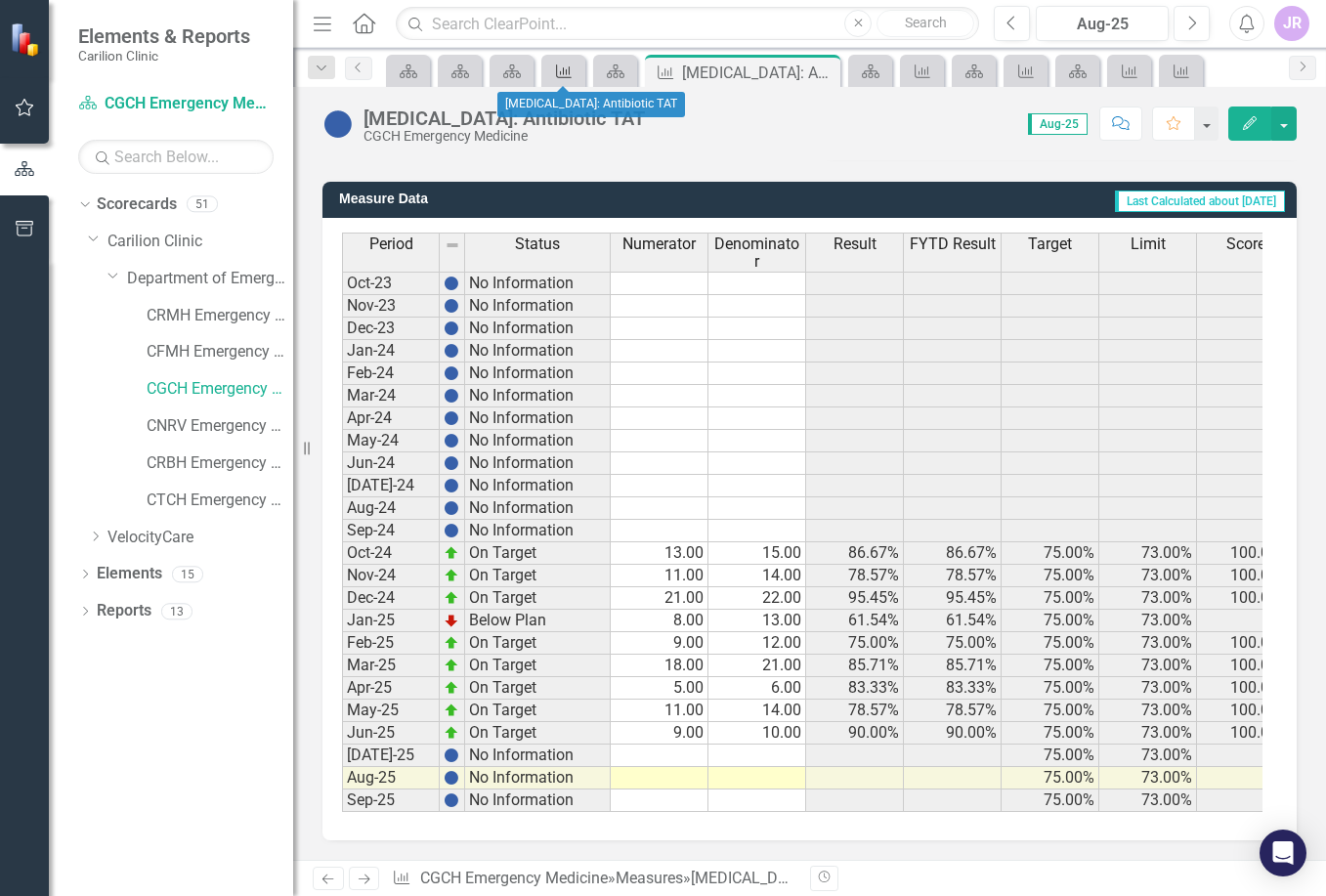
click at [559, 70] on icon "Measure" at bounding box center [564, 71] width 20 height 16
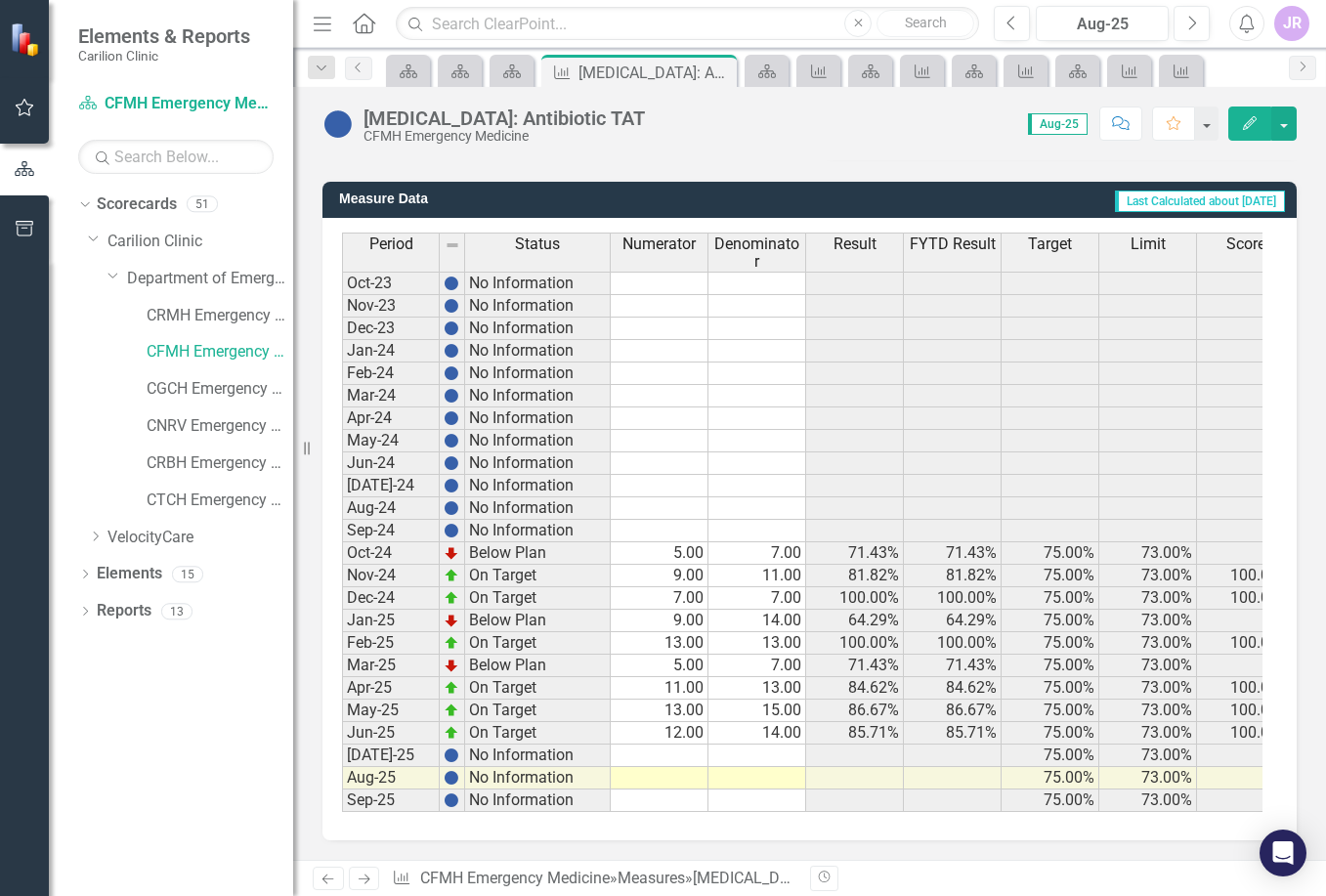
scroll to position [499, 0]
click at [1181, 67] on icon "Measure" at bounding box center [1181, 71] width 20 height 16
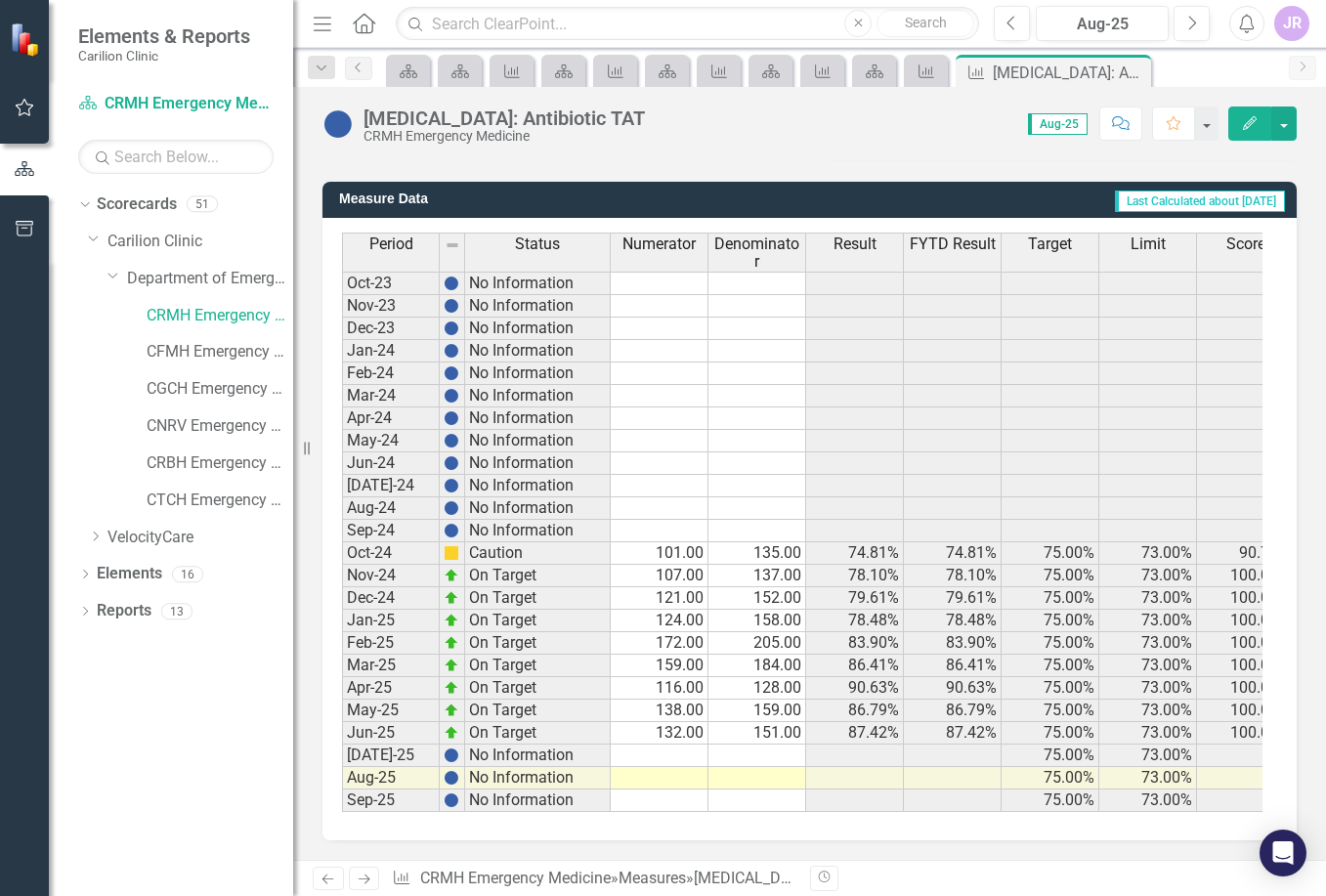
scroll to position [499, 0]
click at [923, 71] on icon "Measure" at bounding box center [926, 71] width 20 height 16
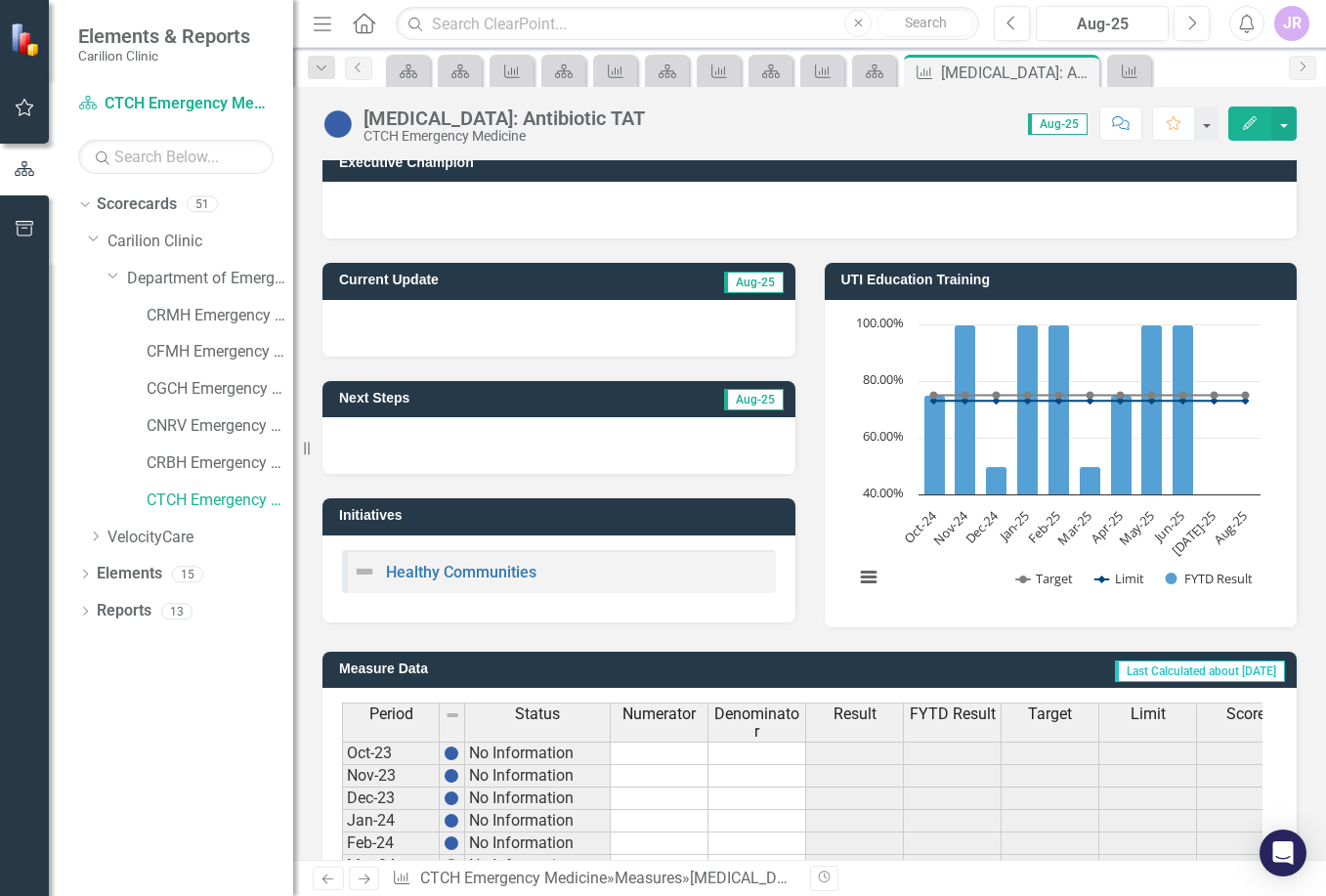
scroll to position [11, 0]
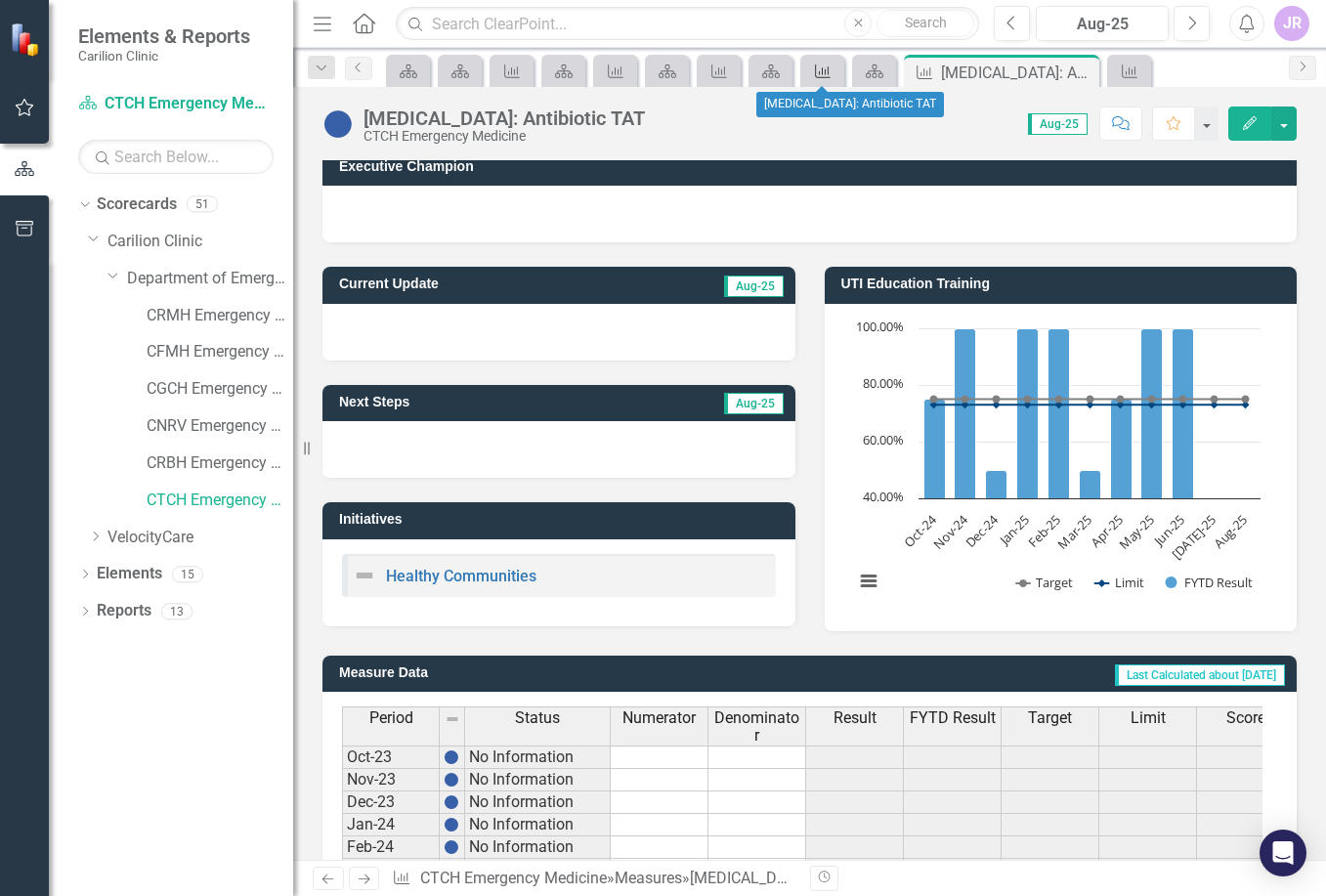
click at [829, 72] on icon "Measure" at bounding box center [823, 71] width 20 height 16
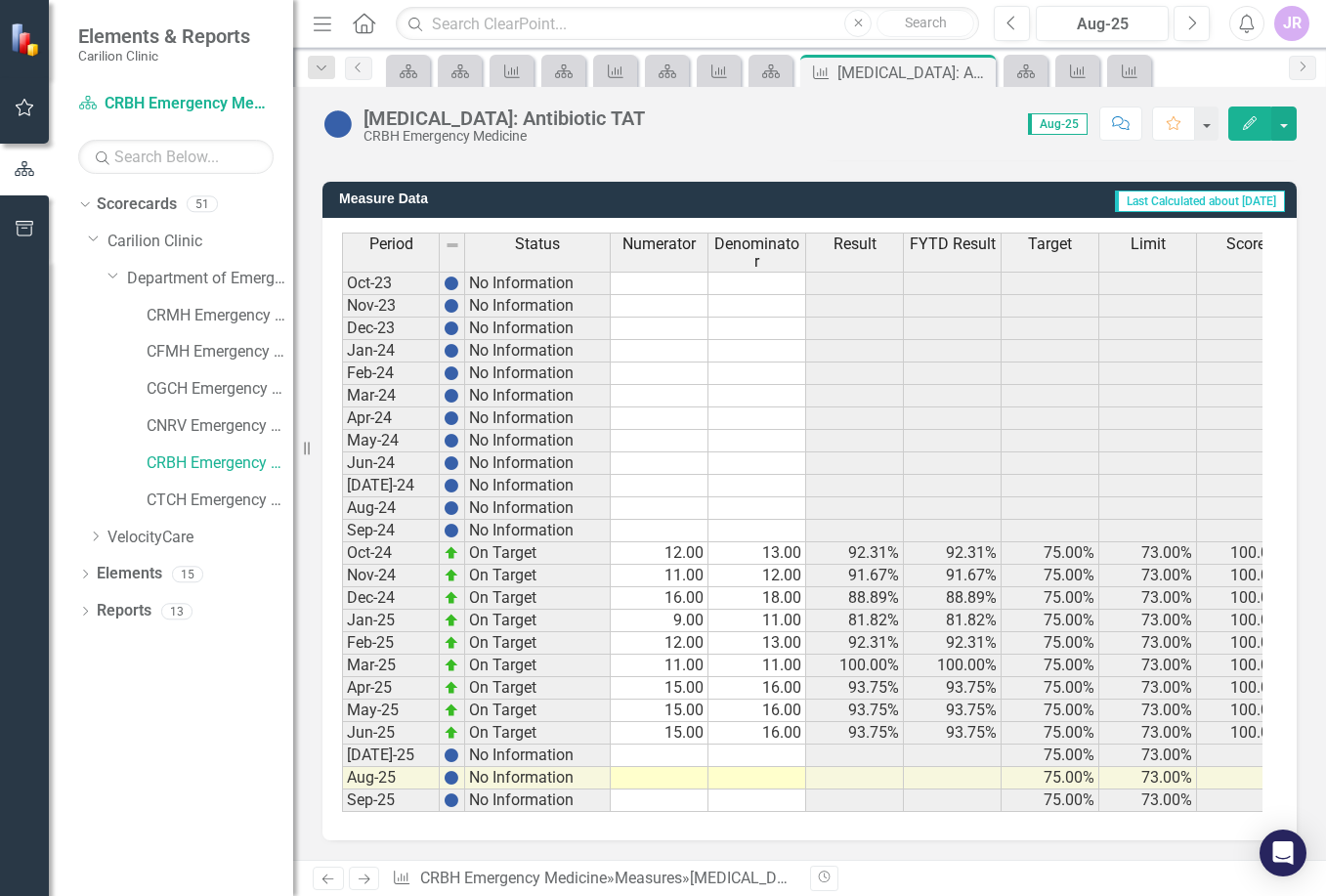
scroll to position [499, 0]
click at [720, 65] on icon "Measure" at bounding box center [719, 71] width 20 height 16
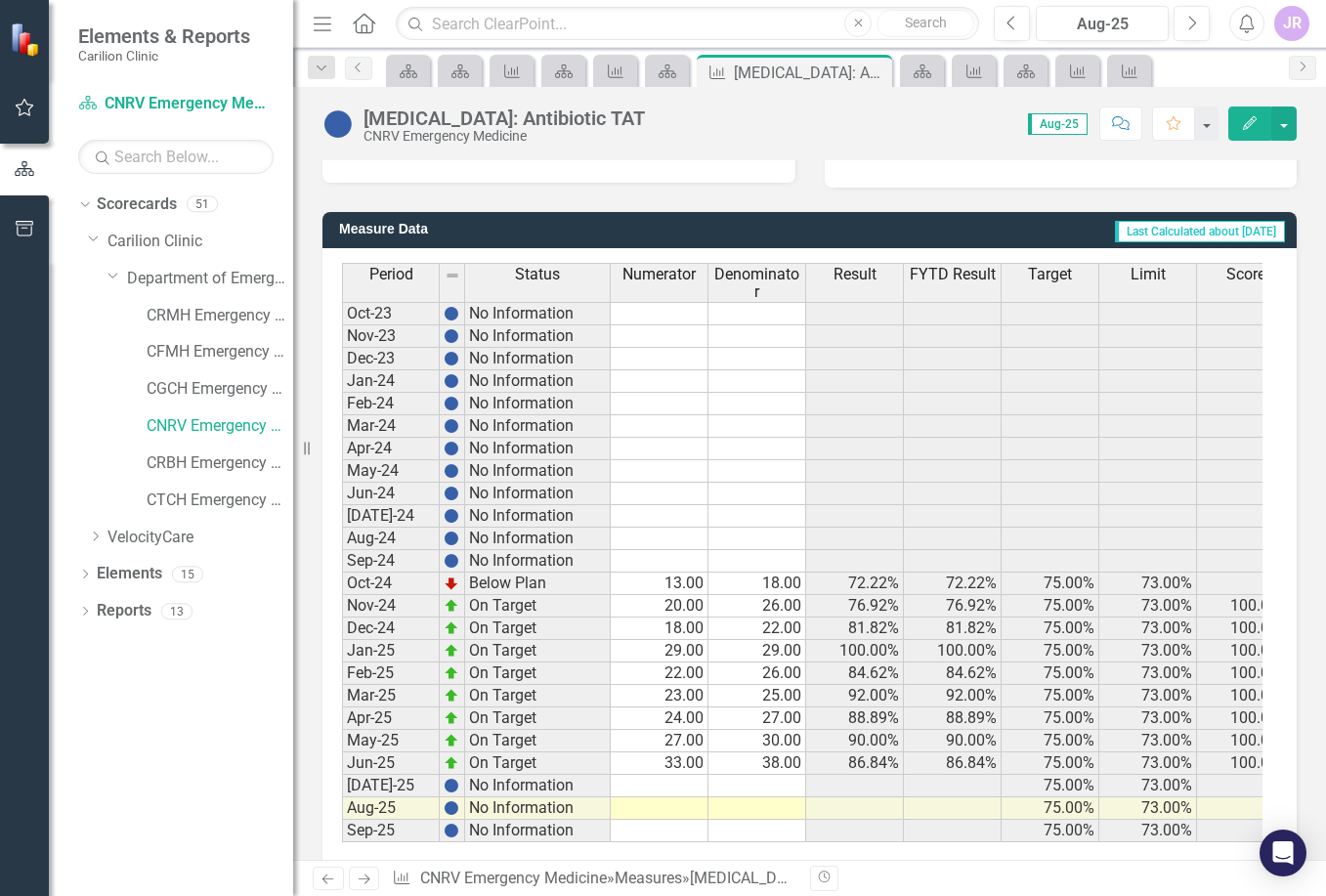
scroll to position [489, 0]
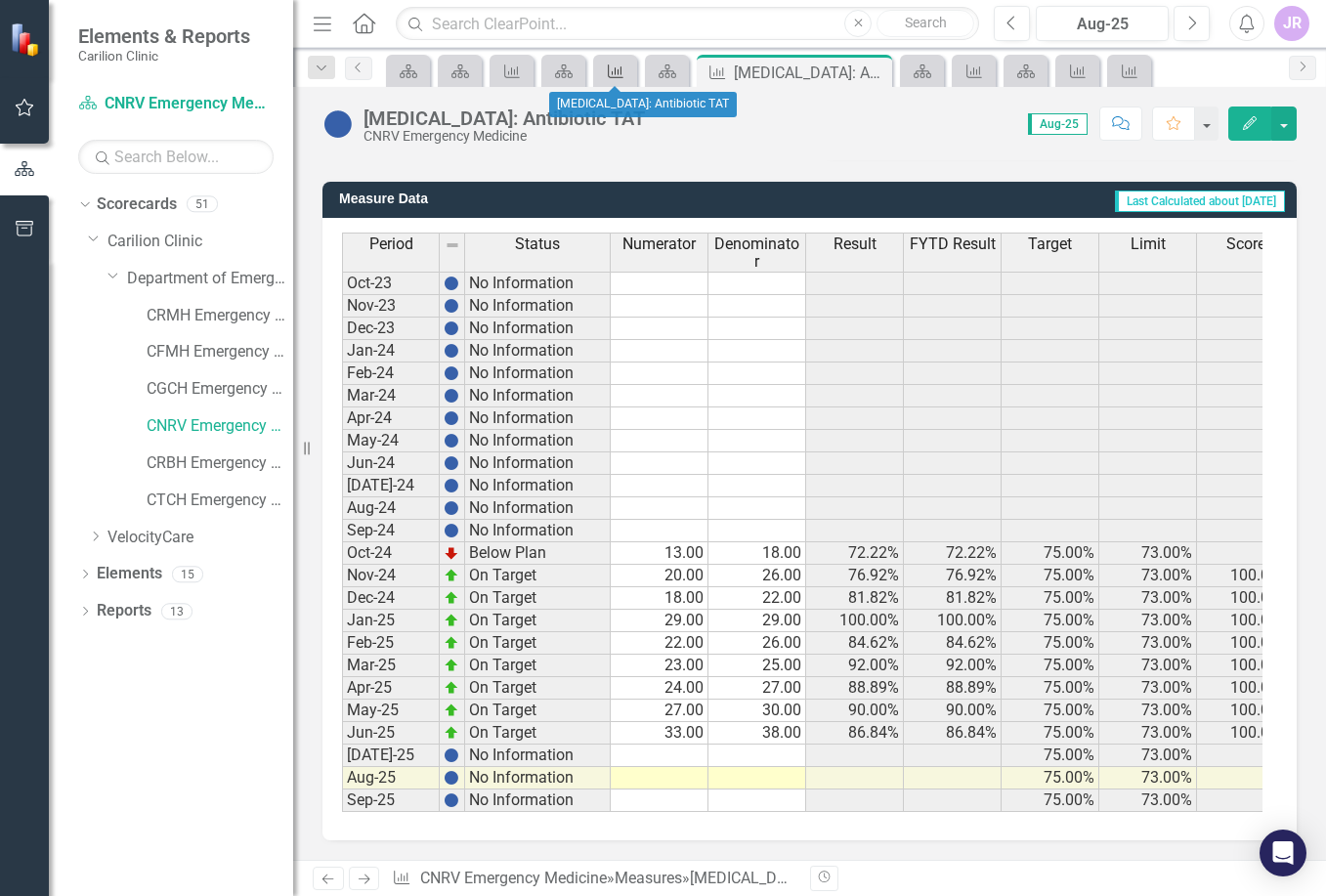
click at [619, 67] on icon "Measure" at bounding box center [616, 71] width 20 height 16
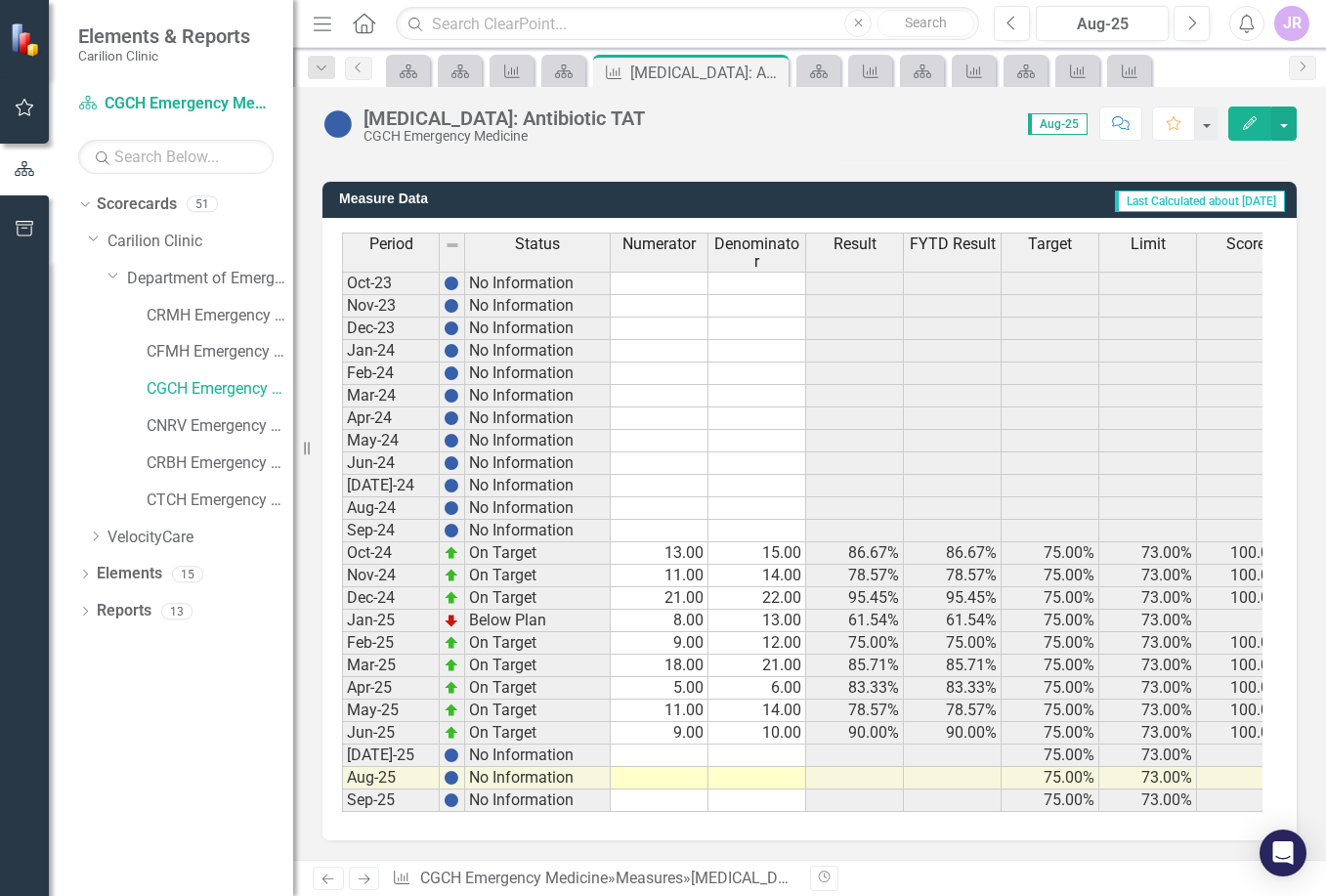
scroll to position [489, 0]
click at [507, 75] on icon "Measure" at bounding box center [512, 71] width 20 height 16
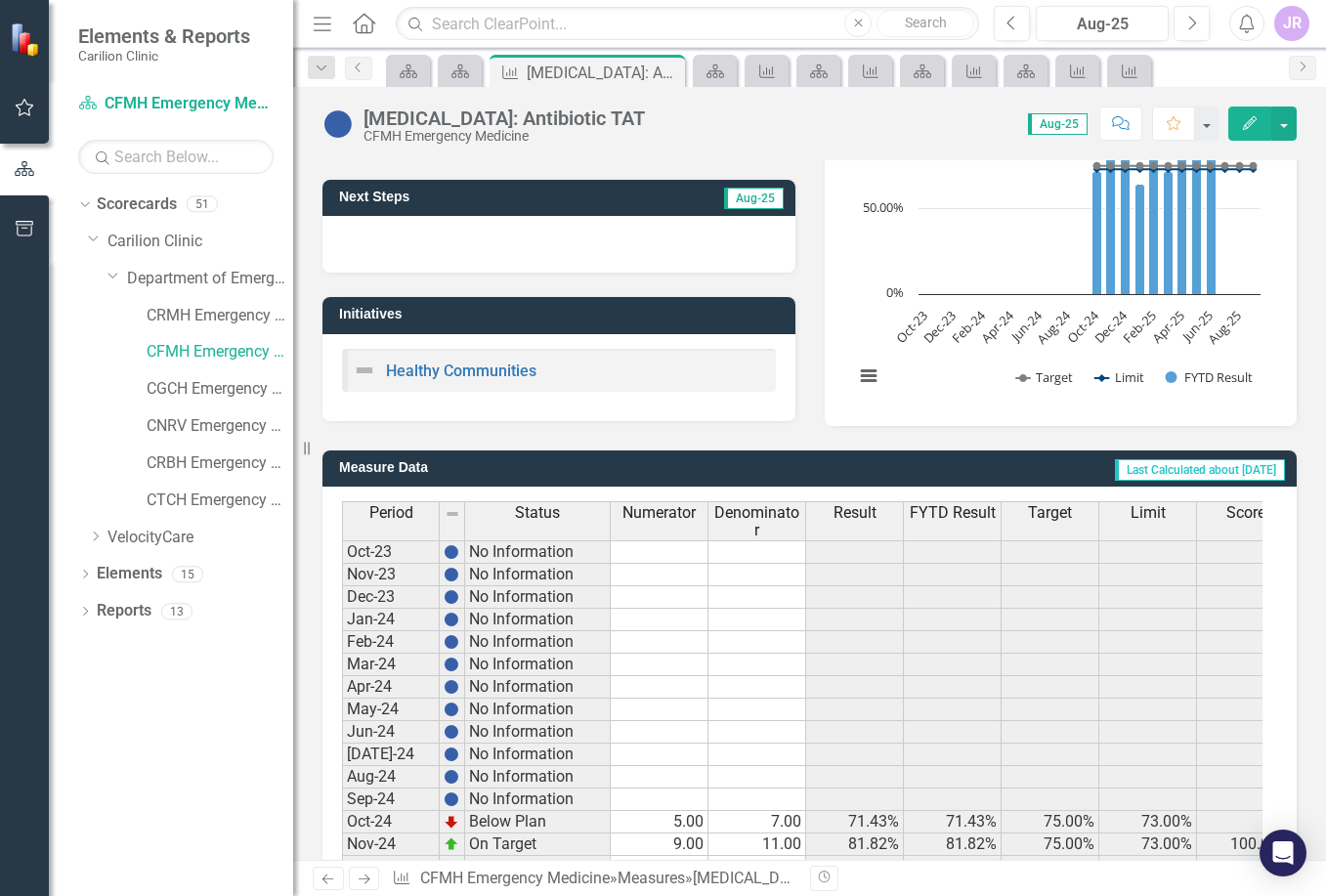
scroll to position [499, 0]
